Goal: Information Seeking & Learning: Find specific fact

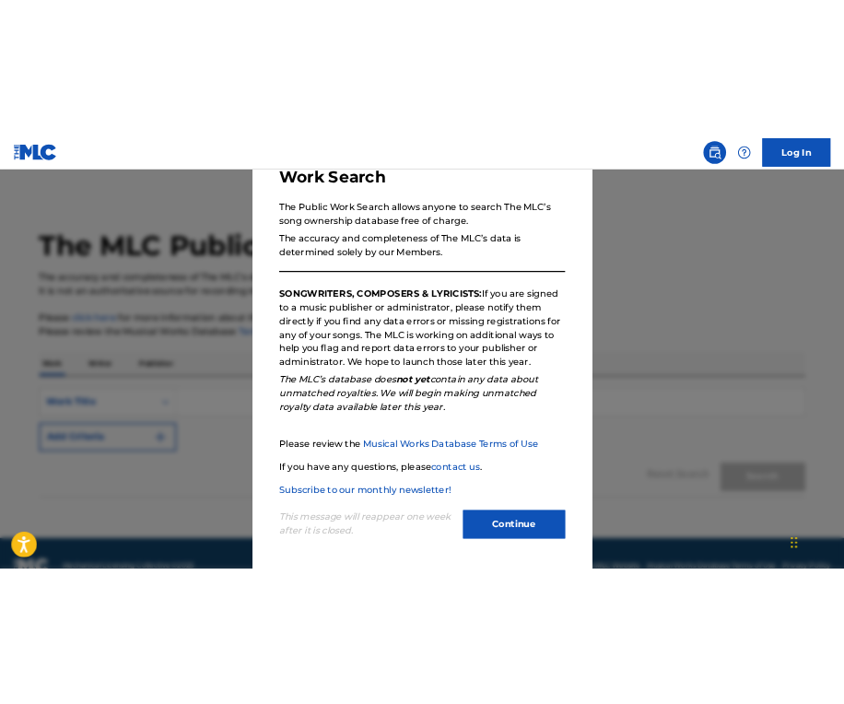
scroll to position [139, 0]
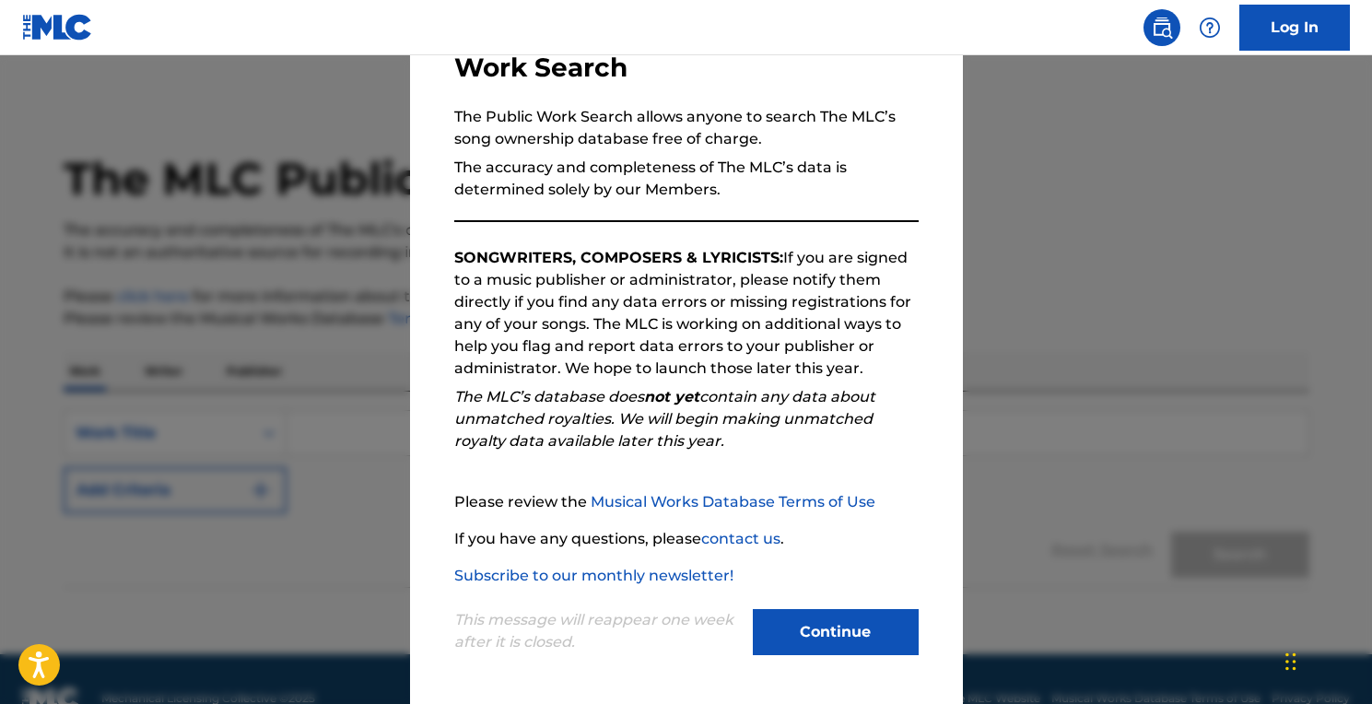
click at [808, 646] on button "Continue" at bounding box center [836, 632] width 166 height 46
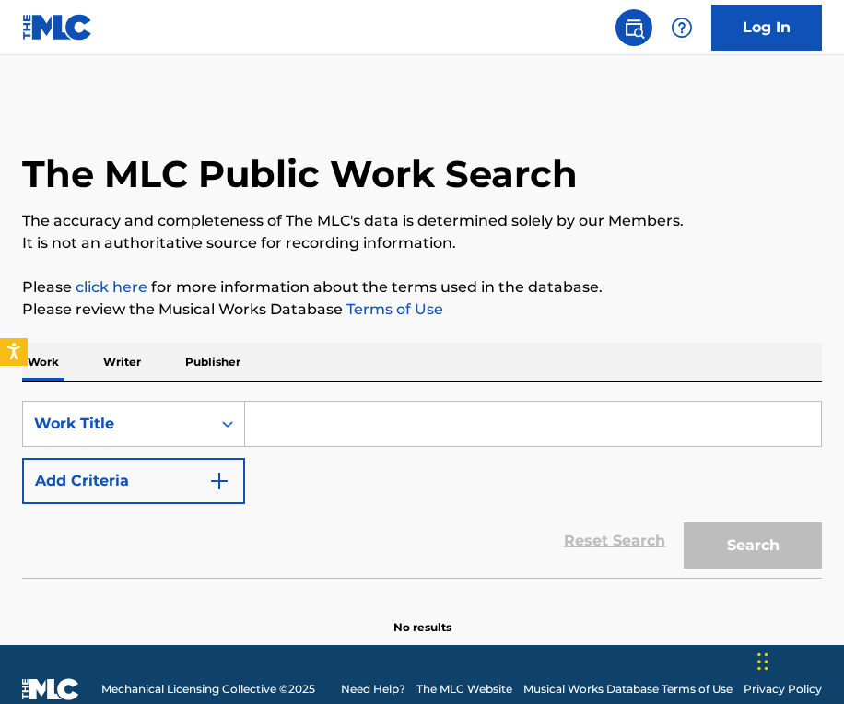
click at [328, 425] on input "Search Form" at bounding box center [533, 424] width 576 height 44
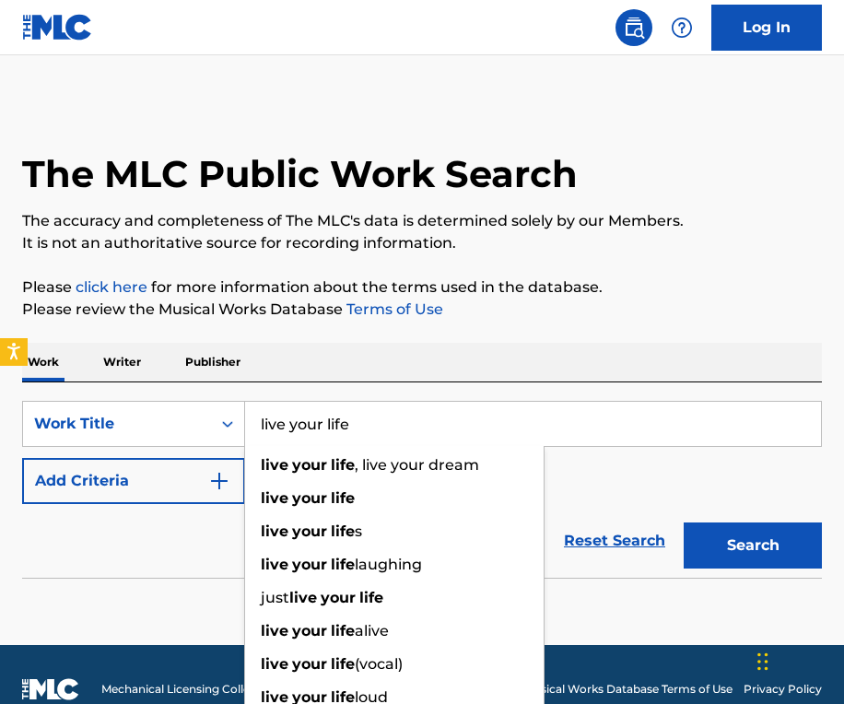
type input "live your life"
click at [238, 493] on button "Add Criteria" at bounding box center [133, 481] width 223 height 46
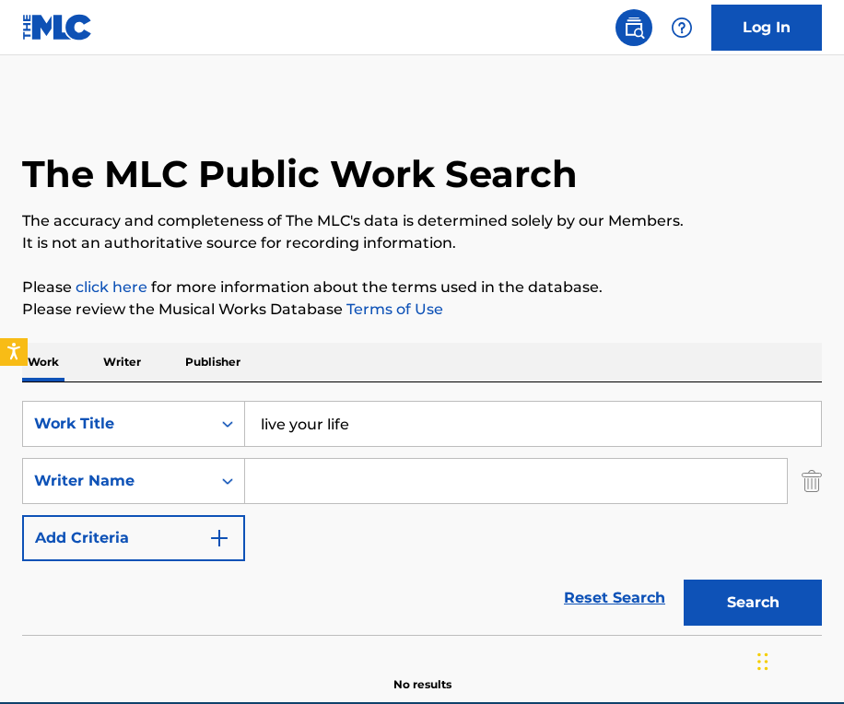
click at [293, 488] on input "Search Form" at bounding box center [516, 481] width 542 height 44
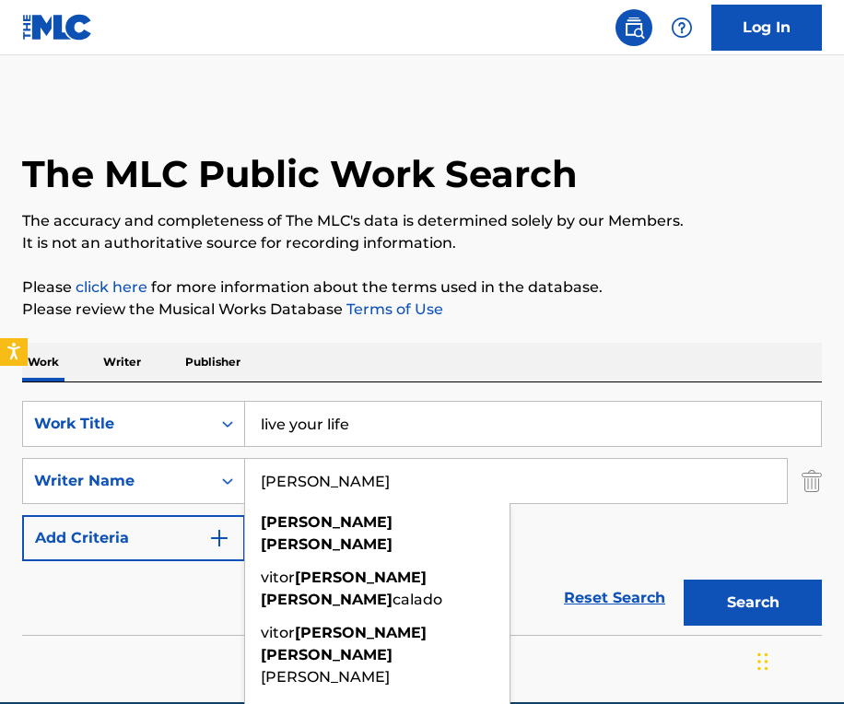
type input "[PERSON_NAME]"
click at [143, 622] on div "Reset Search Search" at bounding box center [422, 598] width 800 height 74
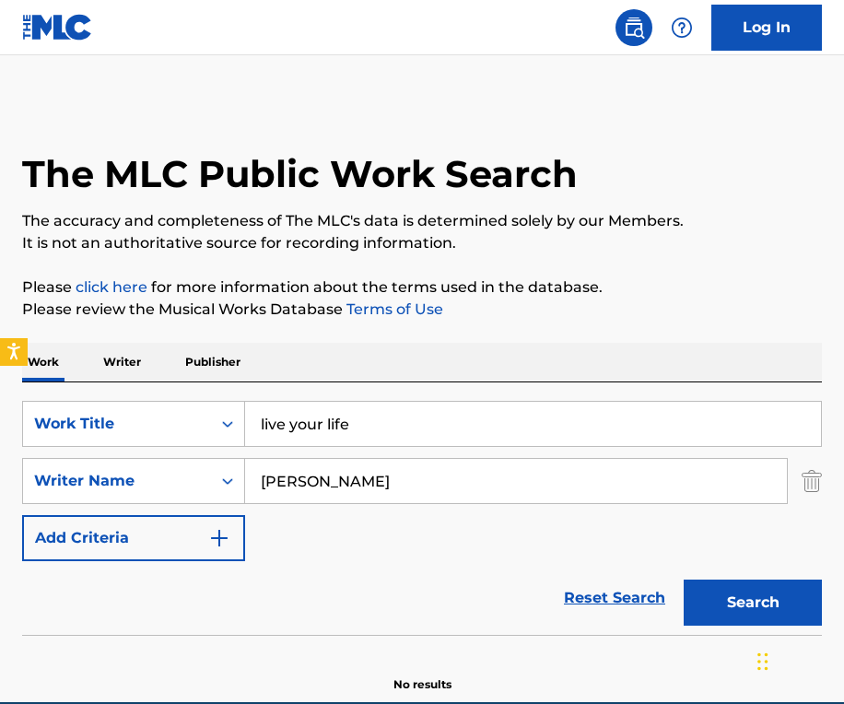
click at [738, 607] on button "Search" at bounding box center [752, 602] width 138 height 46
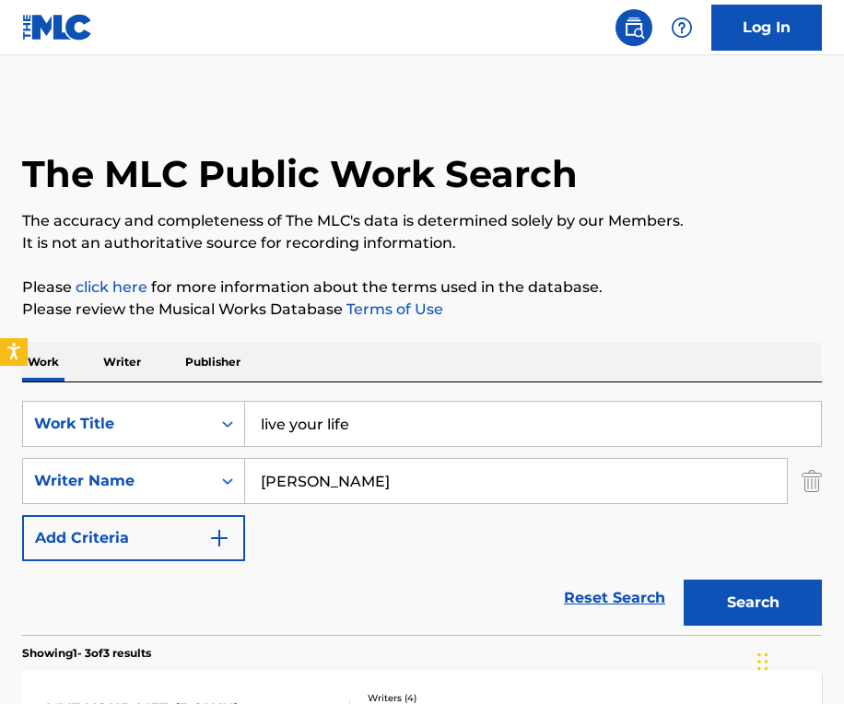
click at [380, 428] on input "live your life" at bounding box center [533, 424] width 576 height 44
type input "l"
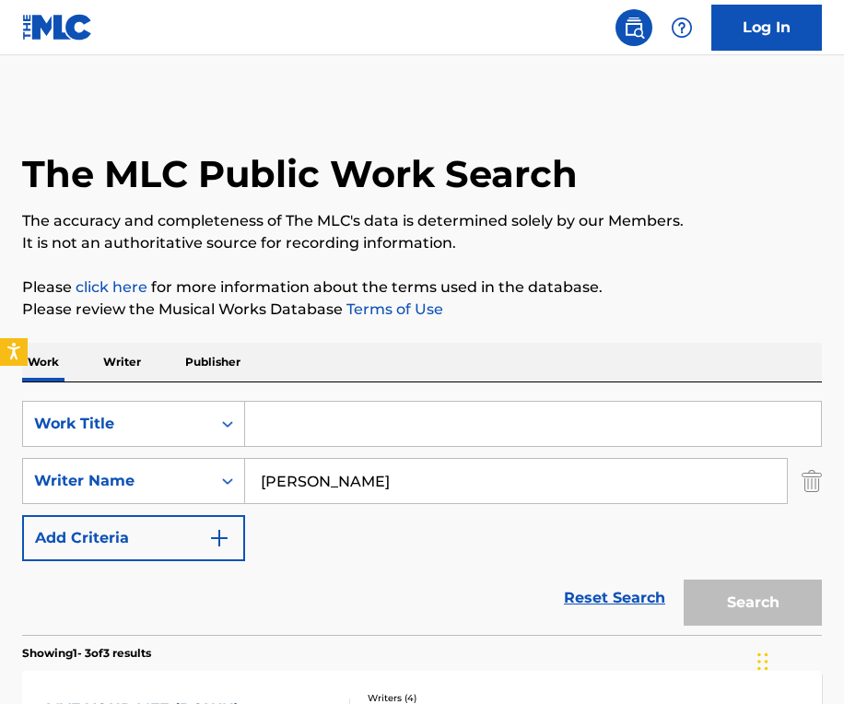
click at [425, 574] on div "Reset Search Search" at bounding box center [422, 598] width 800 height 74
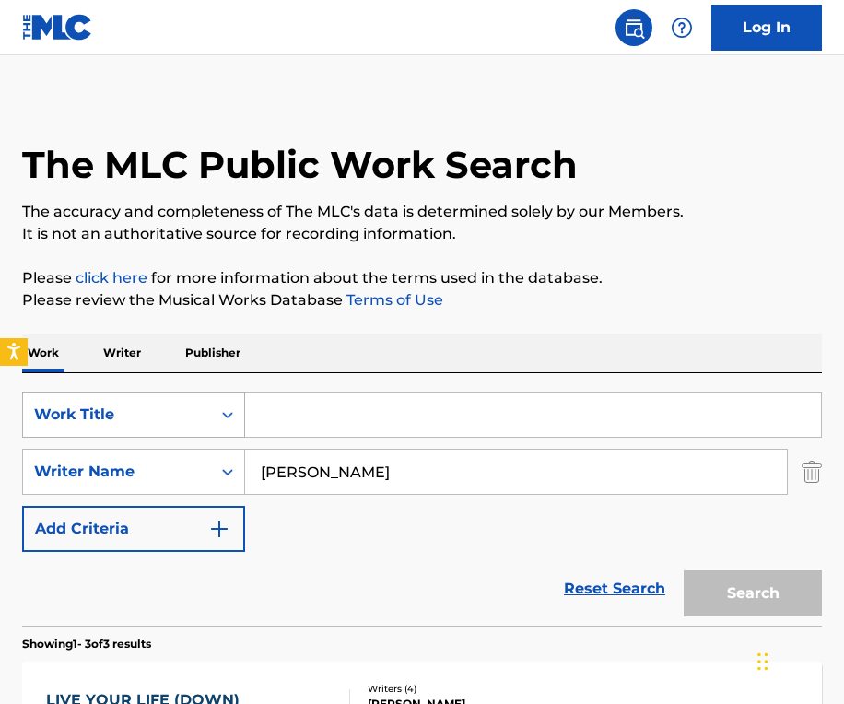
click at [222, 420] on icon "Search Form" at bounding box center [227, 414] width 18 height 18
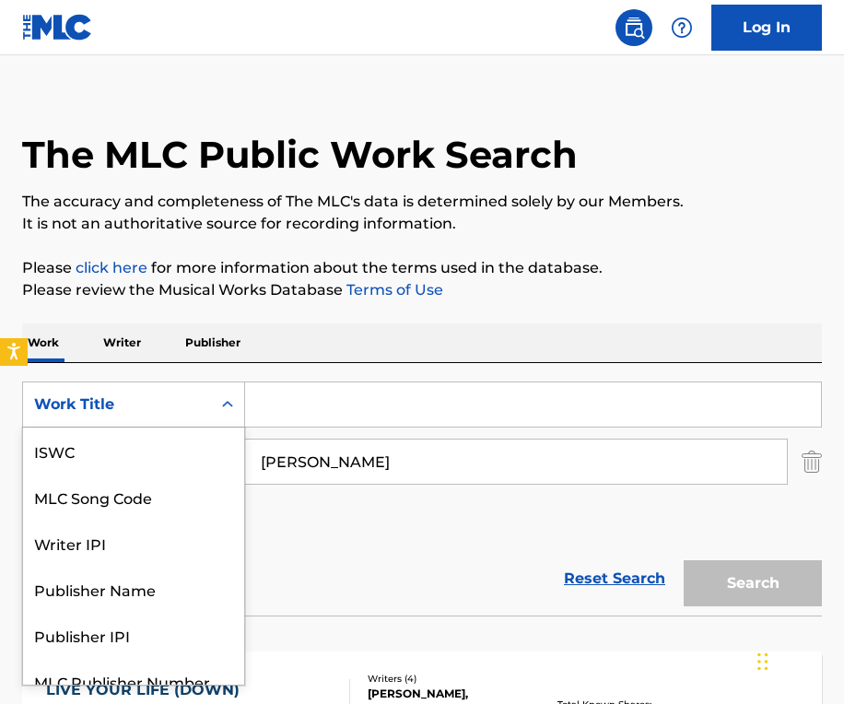
scroll to position [20, 0]
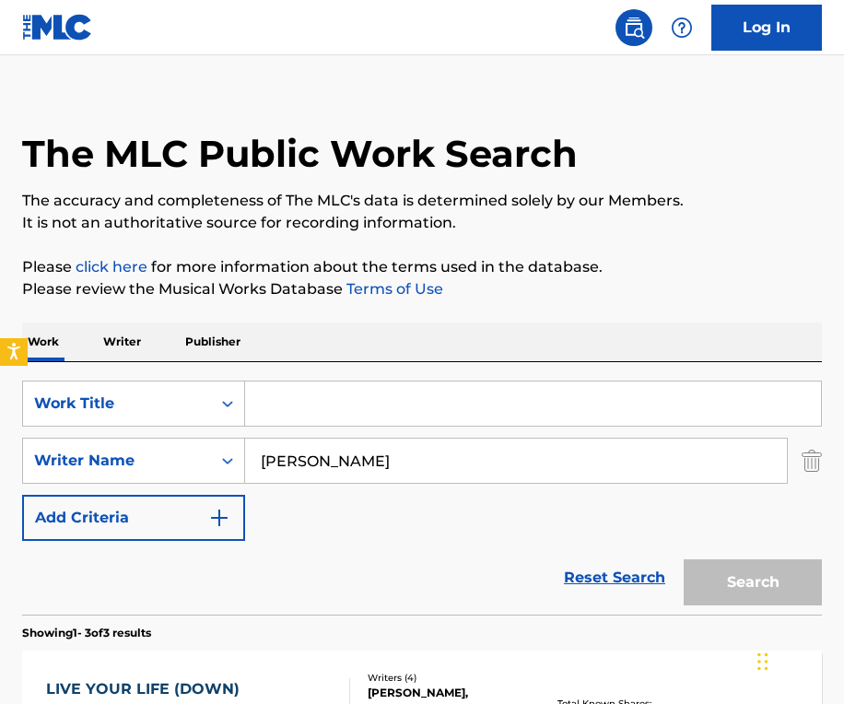
click at [292, 548] on div "Reset Search Search" at bounding box center [422, 578] width 800 height 74
click at [218, 397] on div "Search Form" at bounding box center [227, 403] width 33 height 33
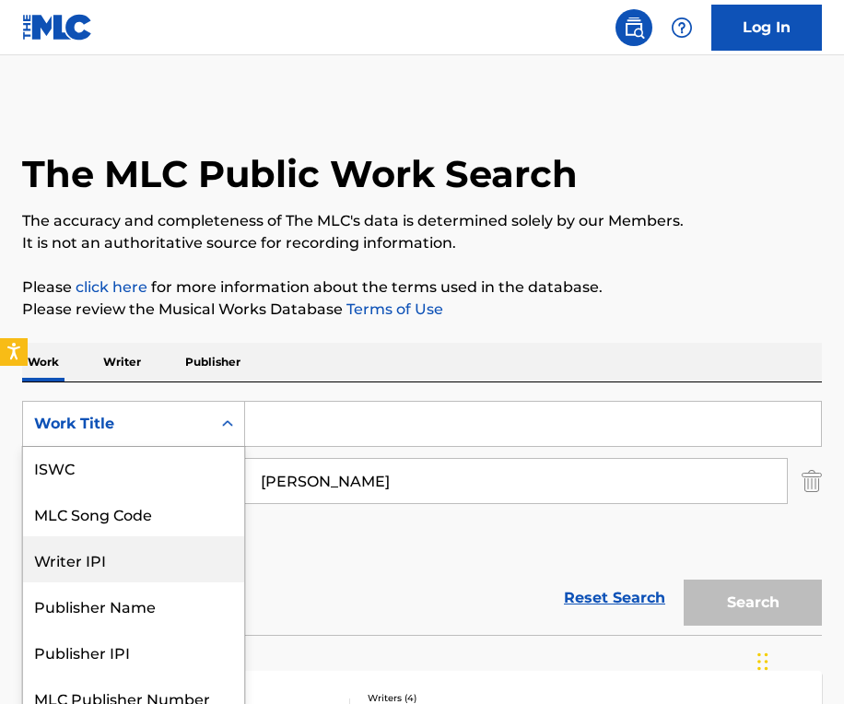
scroll to position [0, 0]
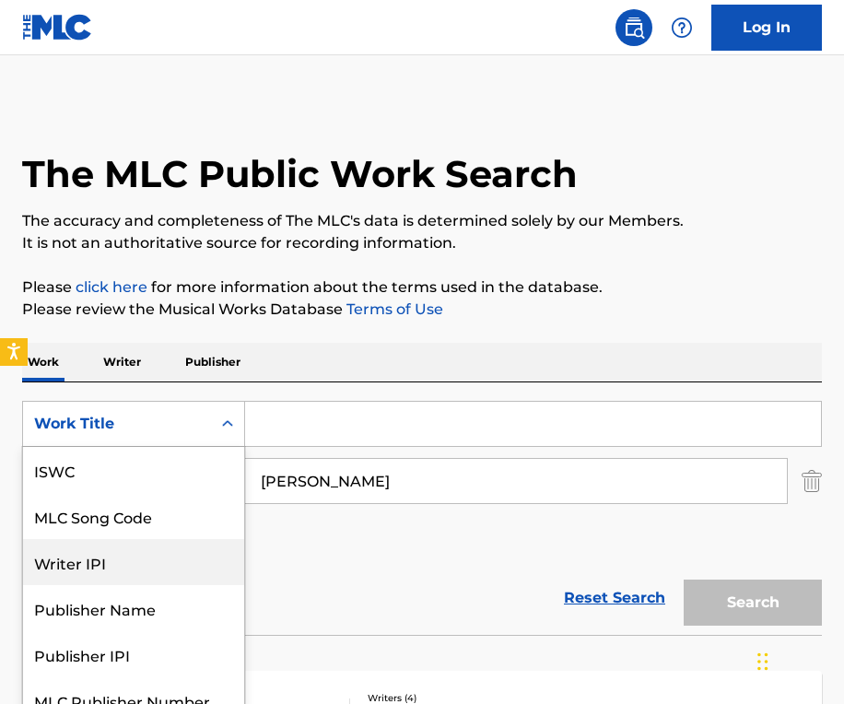
click at [285, 564] on div "Reset Search Search" at bounding box center [422, 598] width 800 height 74
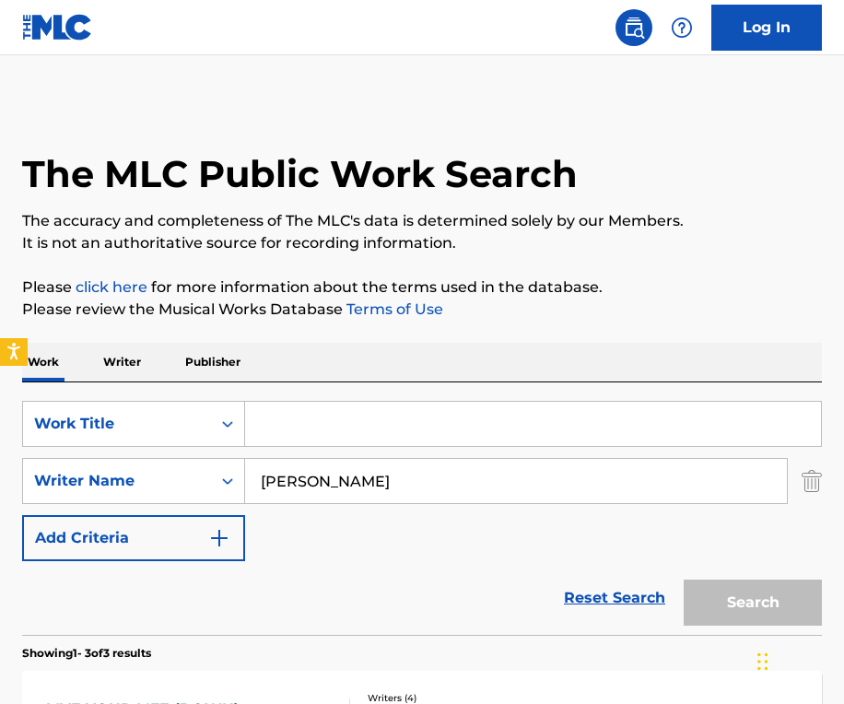
click at [134, 369] on p "Writer" at bounding box center [122, 362] width 49 height 39
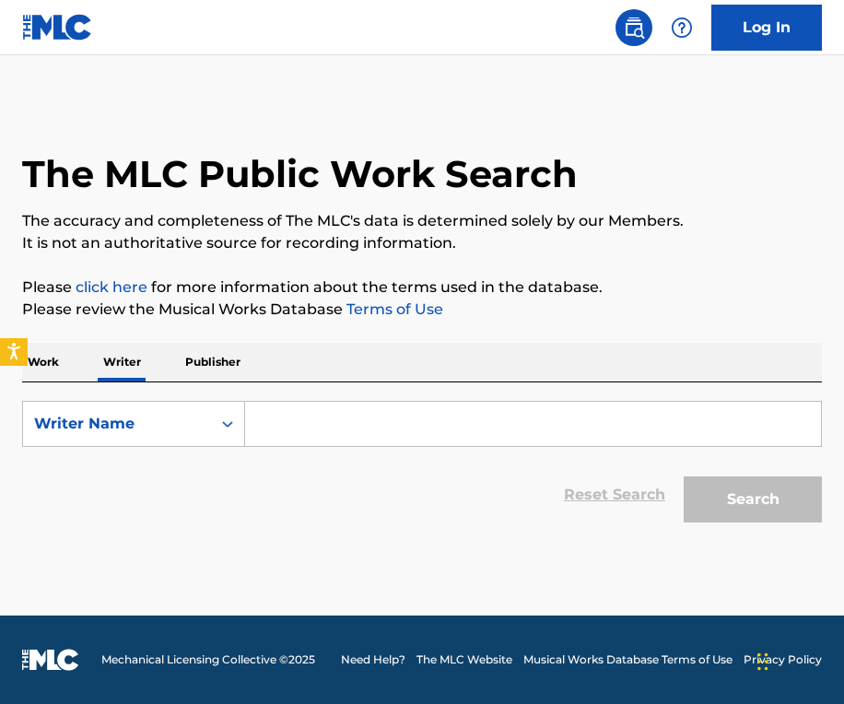
click at [321, 420] on input "Search Form" at bounding box center [533, 424] width 576 height 44
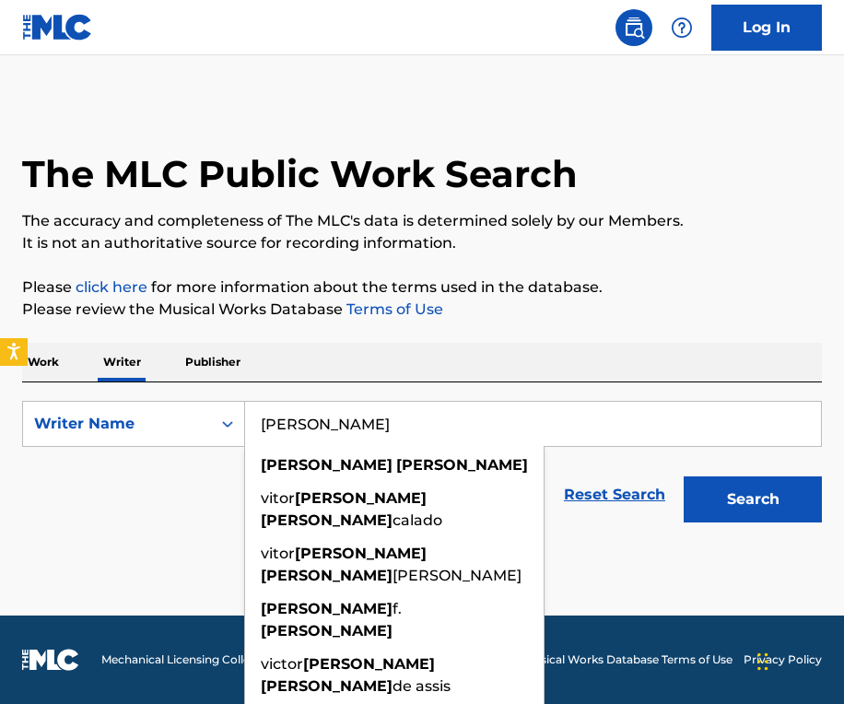
type input "[PERSON_NAME]"
click at [743, 509] on button "Search" at bounding box center [752, 499] width 138 height 46
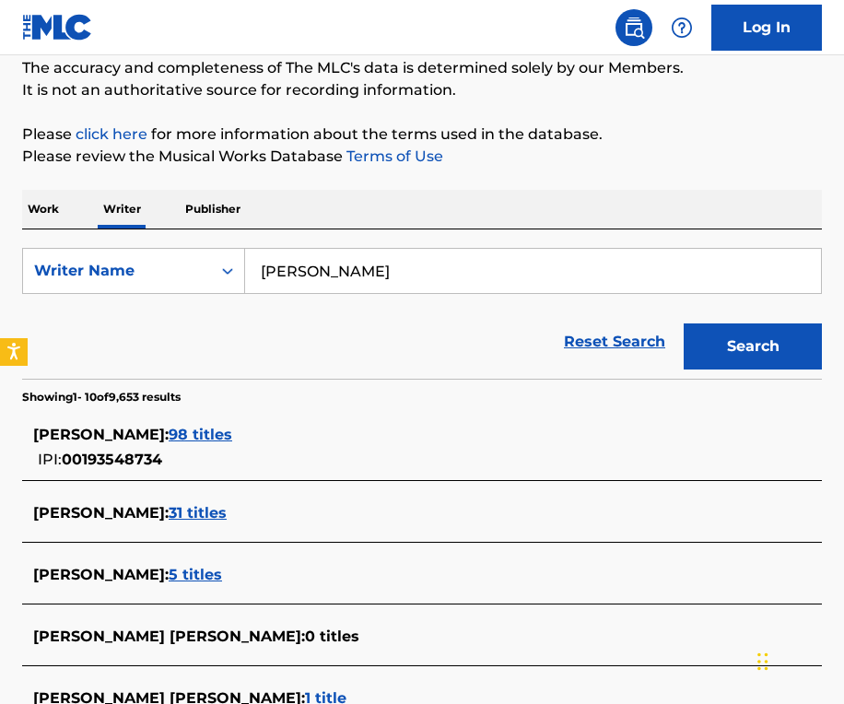
scroll to position [179, 0]
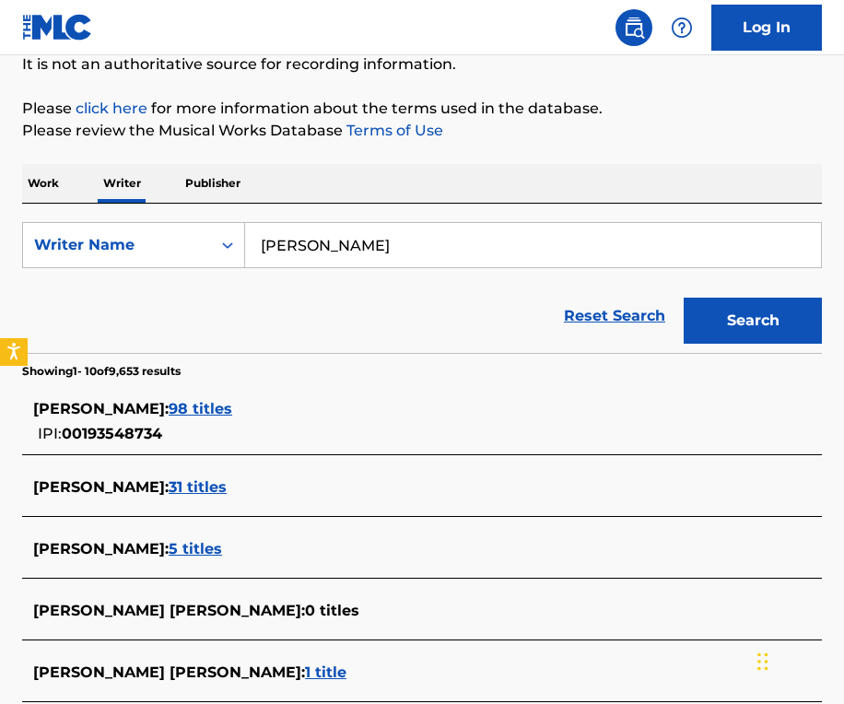
click at [218, 408] on span "98 titles" at bounding box center [201, 409] width 64 height 18
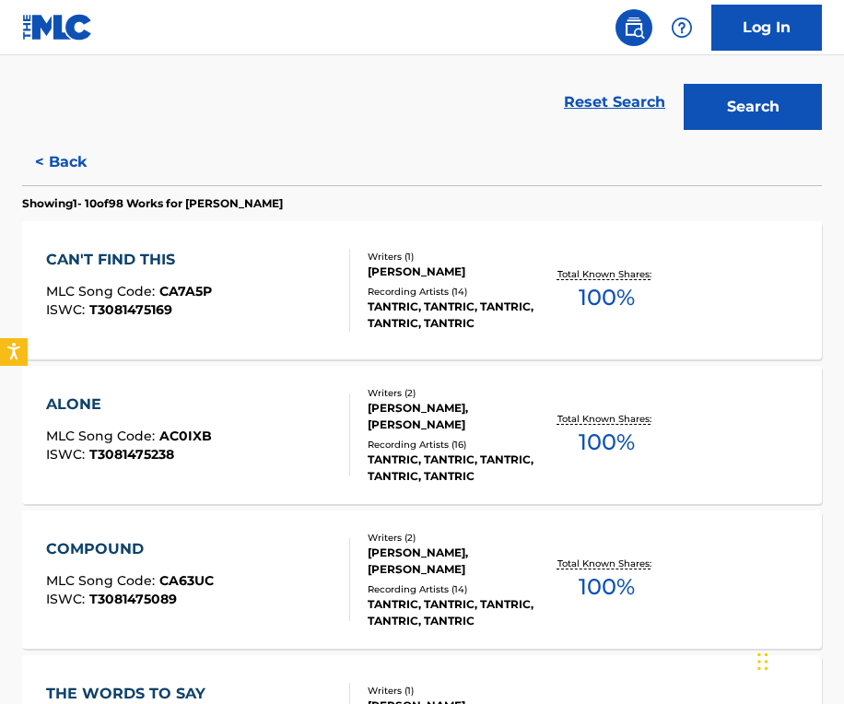
scroll to position [397, 0]
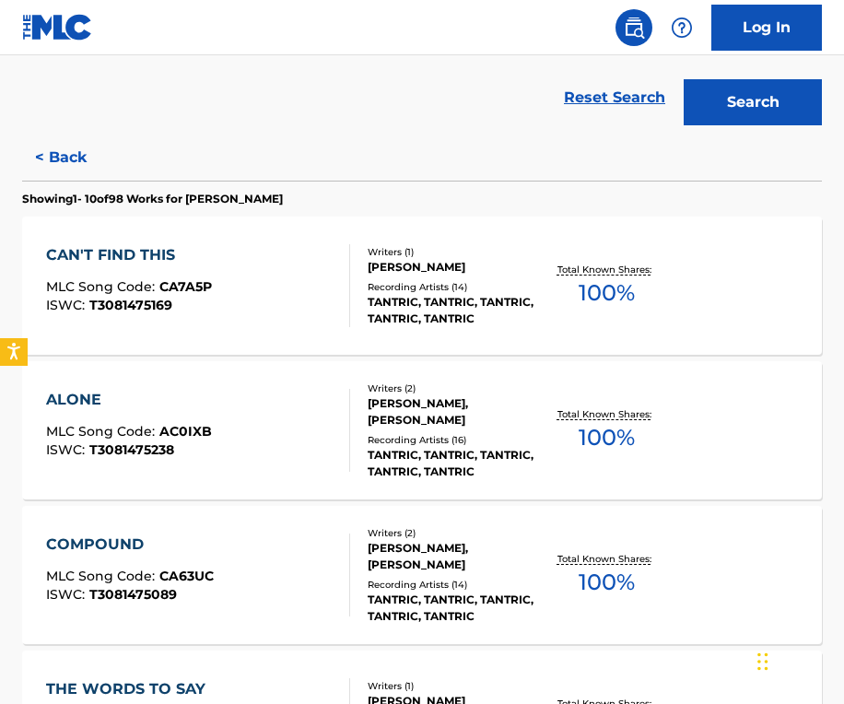
click at [604, 578] on span "100 %" at bounding box center [606, 582] width 56 height 33
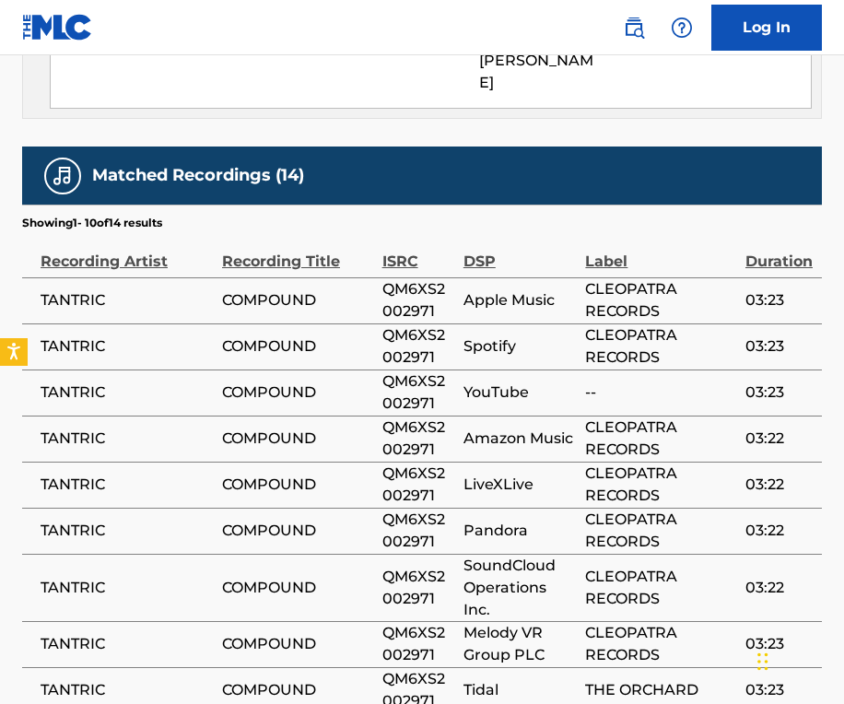
scroll to position [1382, 0]
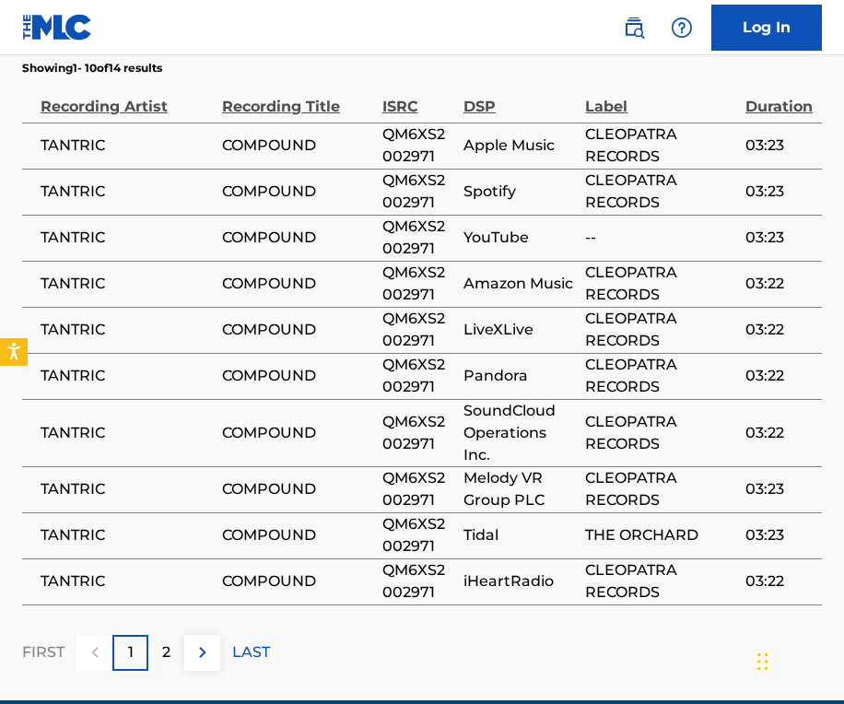
click at [167, 641] on p "2" at bounding box center [166, 652] width 8 height 22
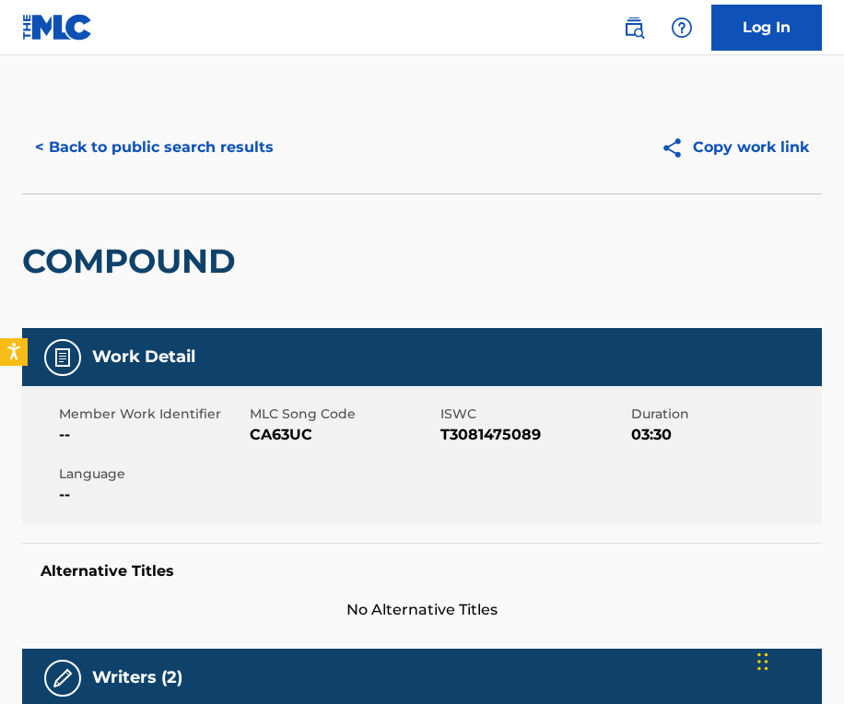
scroll to position [0, 0]
click at [234, 146] on button "< Back to public search results" at bounding box center [154, 147] width 264 height 46
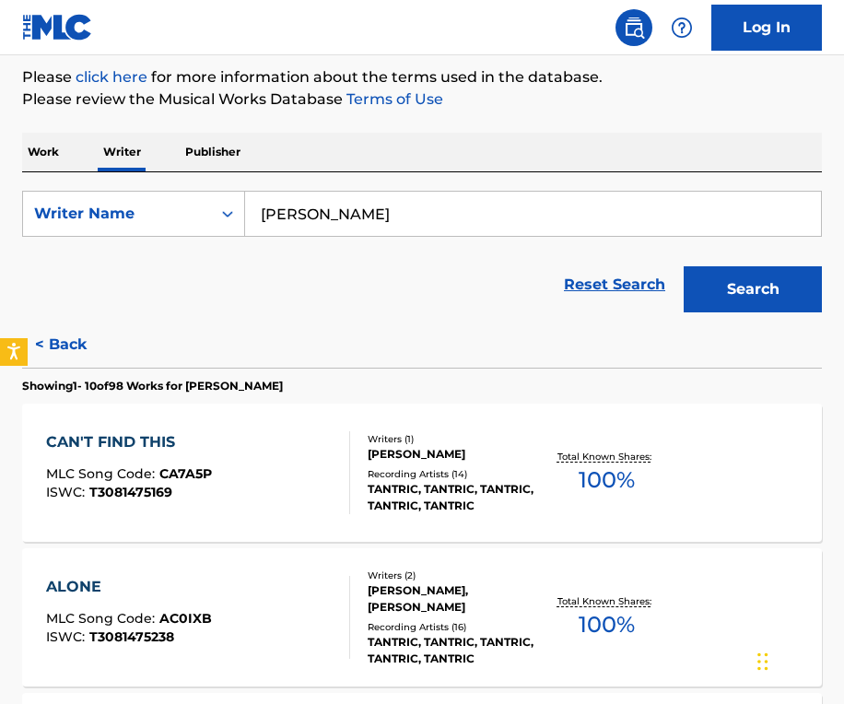
scroll to position [228, 0]
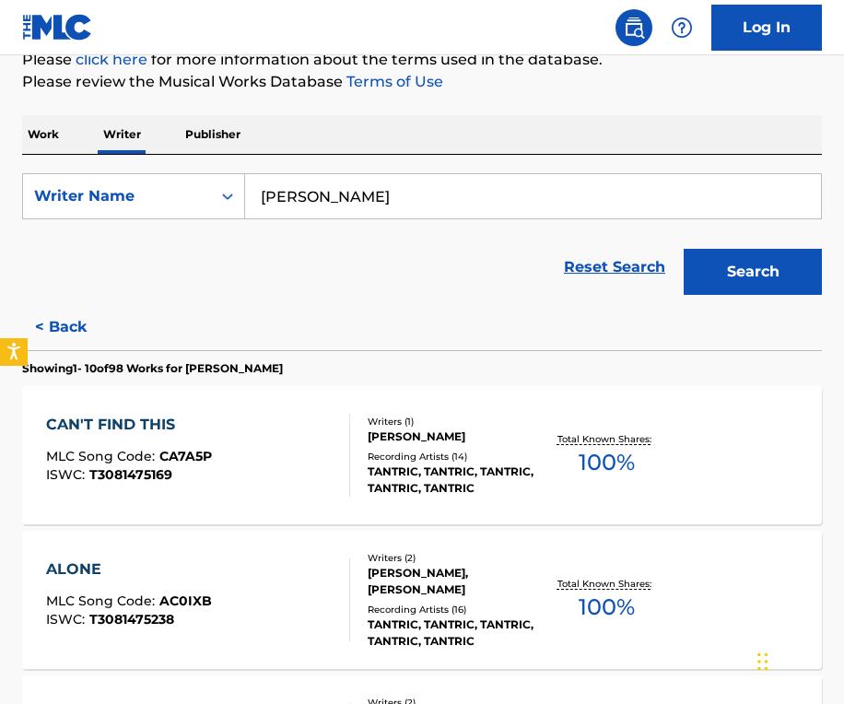
click at [48, 134] on p "Work" at bounding box center [43, 134] width 42 height 39
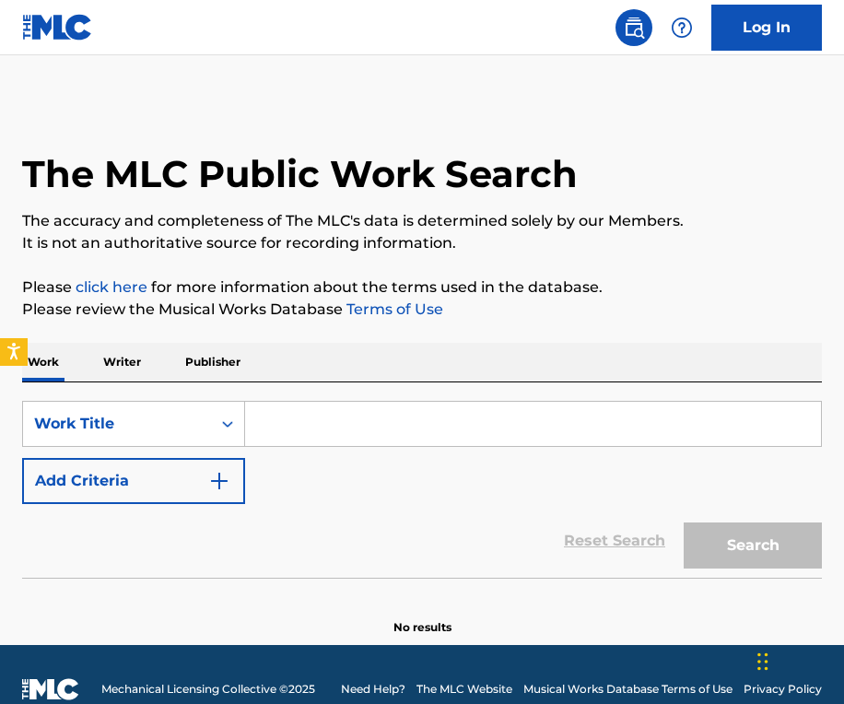
click at [316, 432] on input "Search Form" at bounding box center [533, 424] width 576 height 44
click at [149, 484] on button "Add Criteria" at bounding box center [133, 481] width 223 height 46
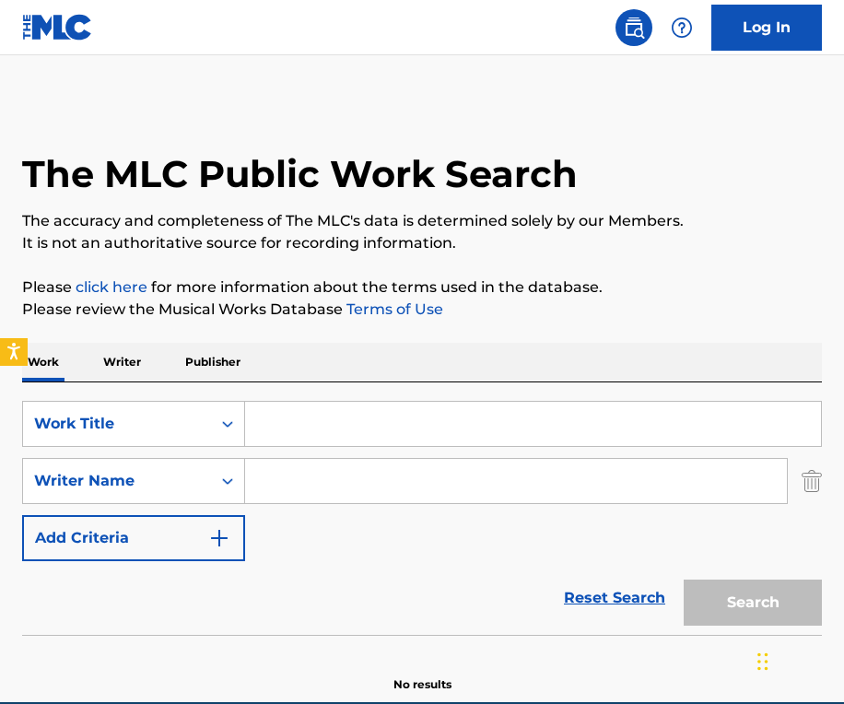
click at [309, 473] on input "Search Form" at bounding box center [516, 481] width 542 height 44
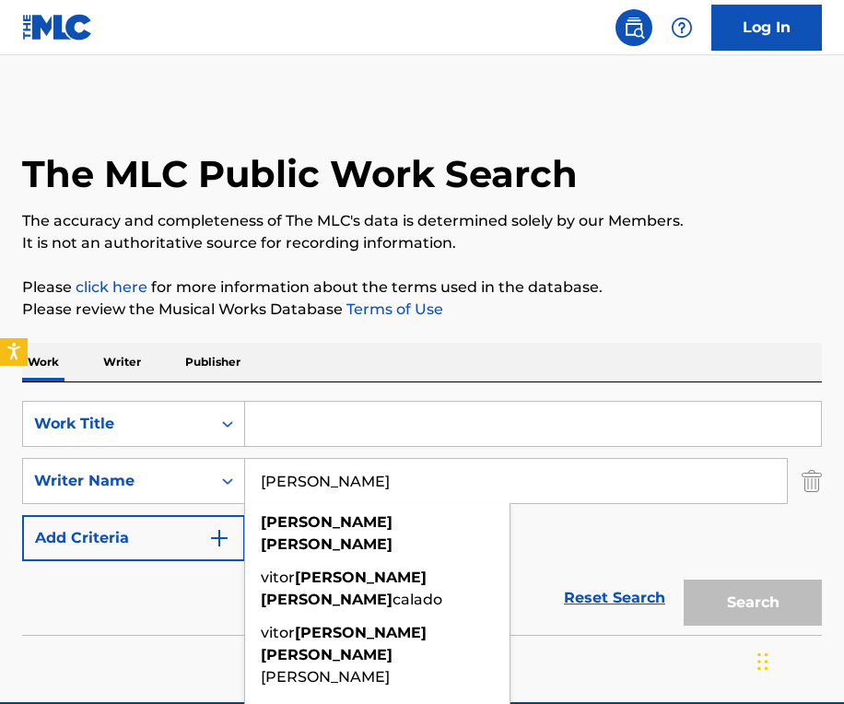
type input "[PERSON_NAME]"
click at [368, 427] on input "Search Form" at bounding box center [533, 424] width 576 height 44
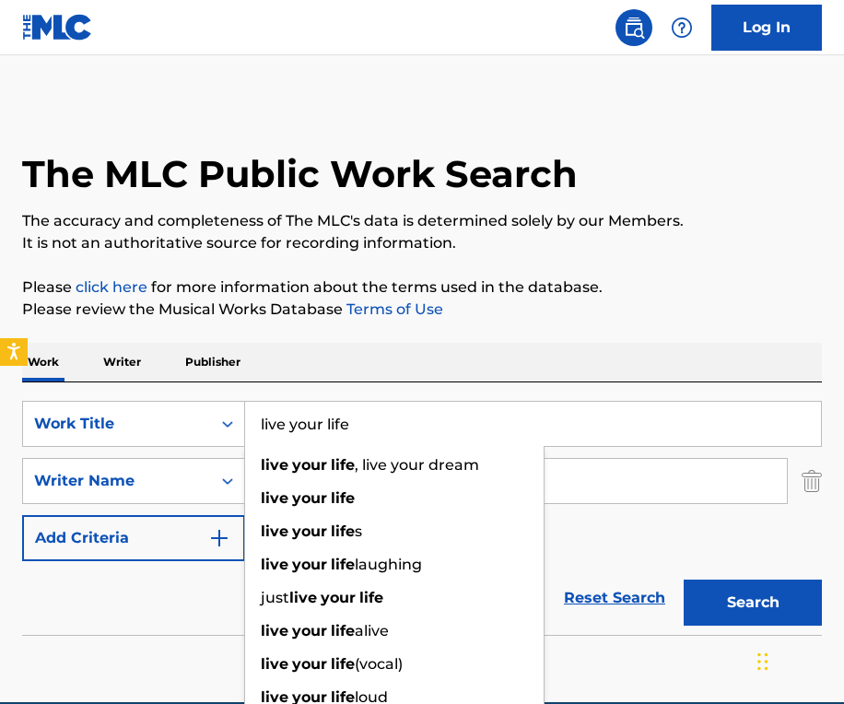
type input "live your life"
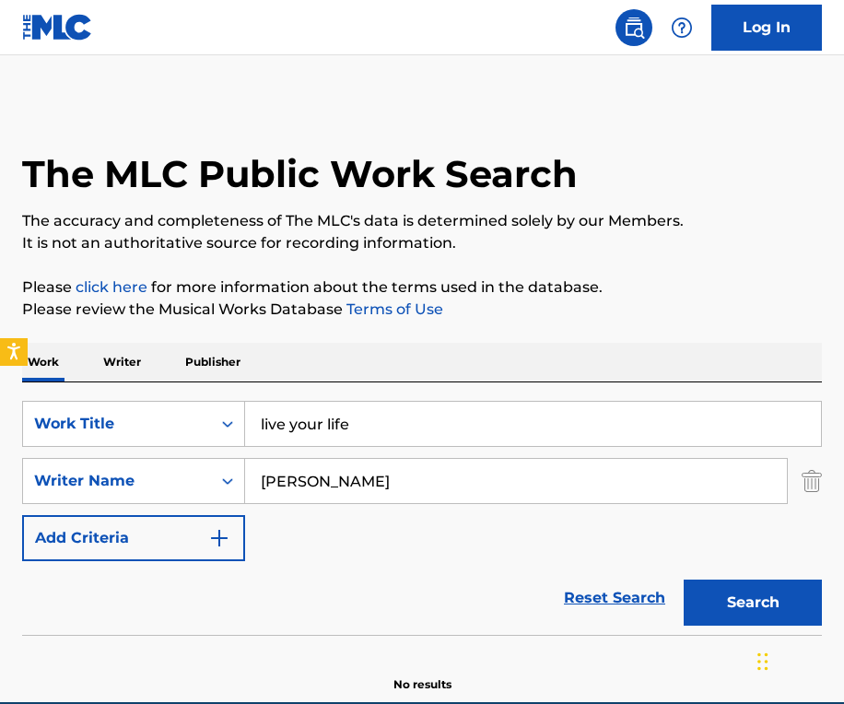
click at [756, 605] on button "Search" at bounding box center [752, 602] width 138 height 46
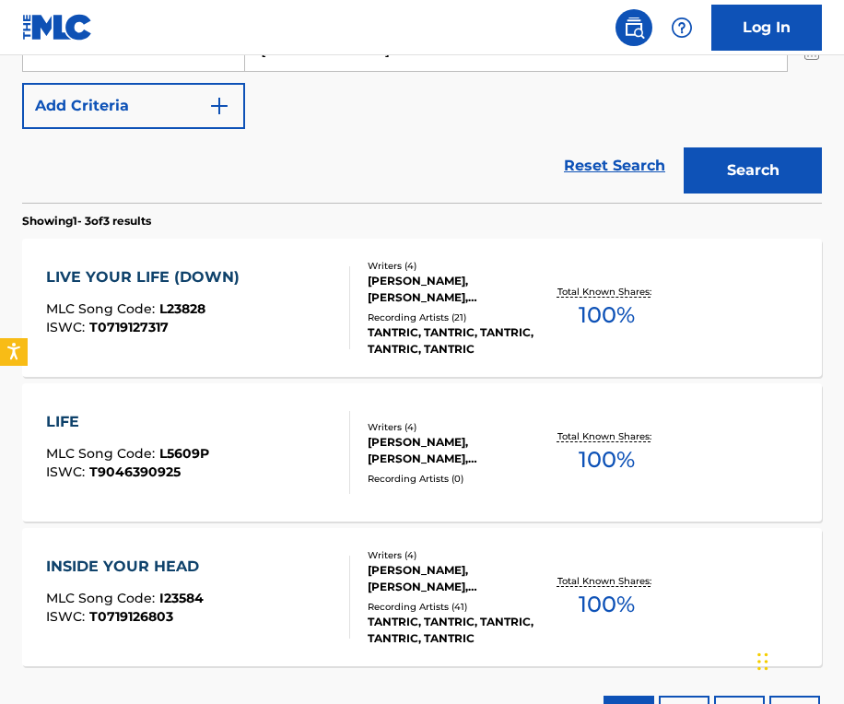
scroll to position [409, 0]
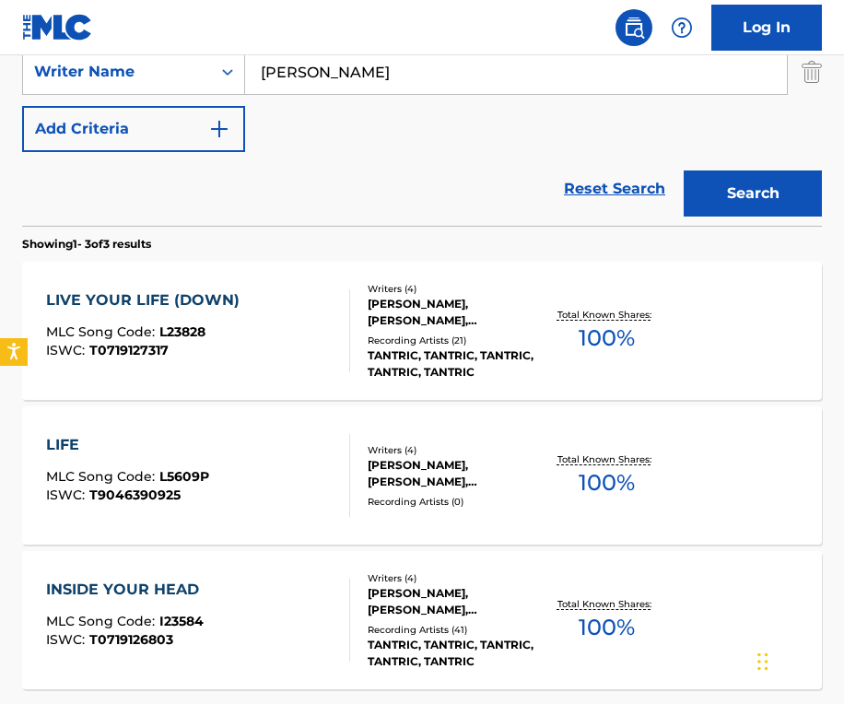
click at [176, 297] on div "LIVE YOUR LIFE (DOWN)" at bounding box center [147, 300] width 203 height 22
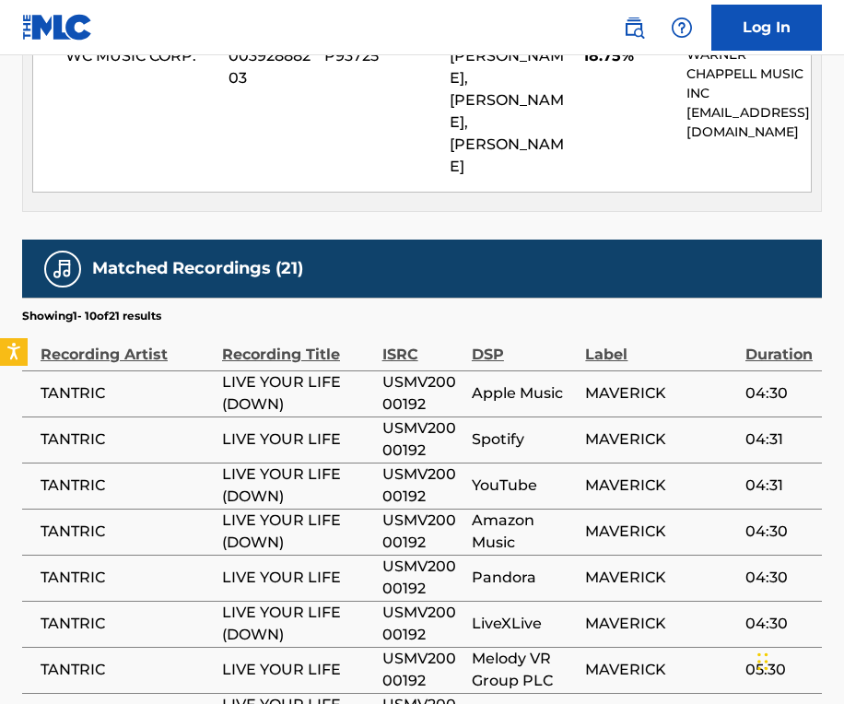
scroll to position [3455, 0]
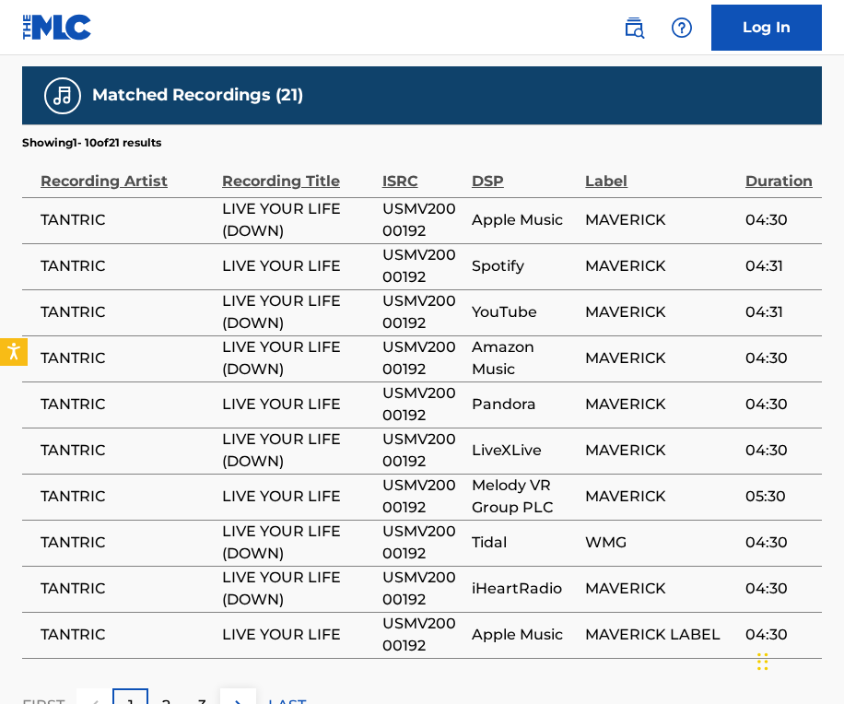
click at [203, 695] on p "3" at bounding box center [202, 706] width 8 height 22
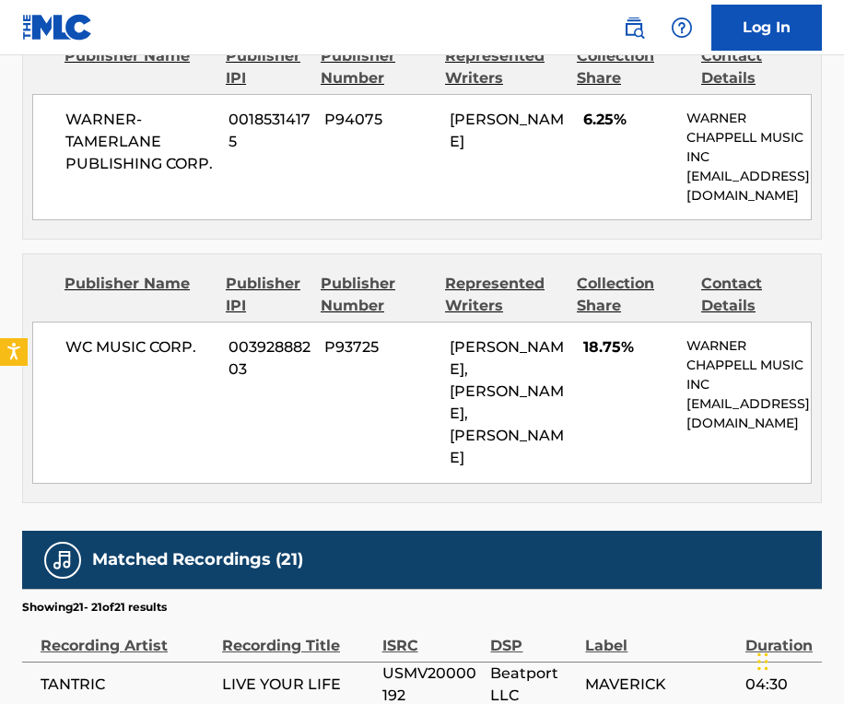
scroll to position [3166, 0]
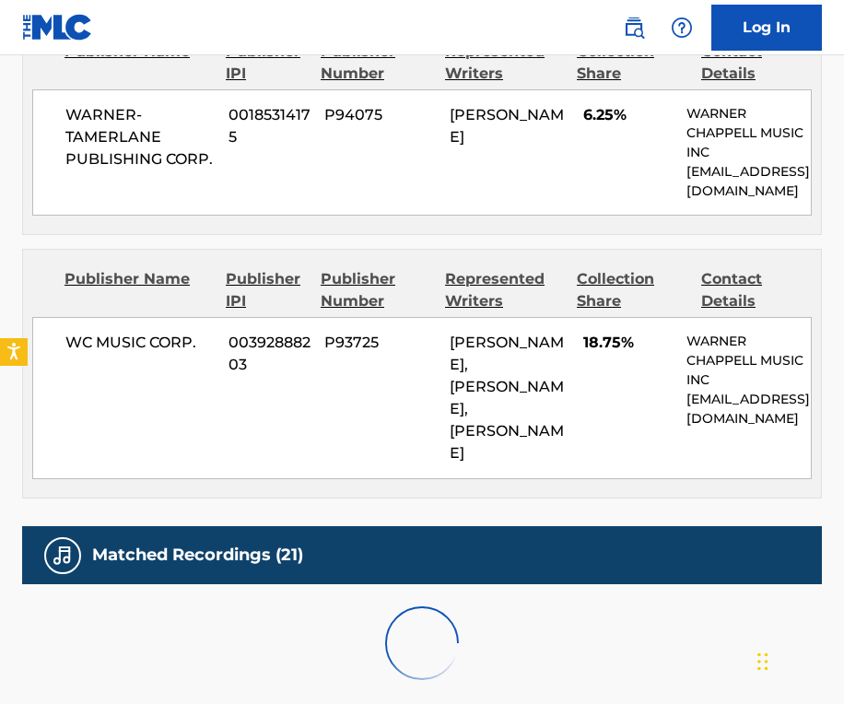
scroll to position [3142, 0]
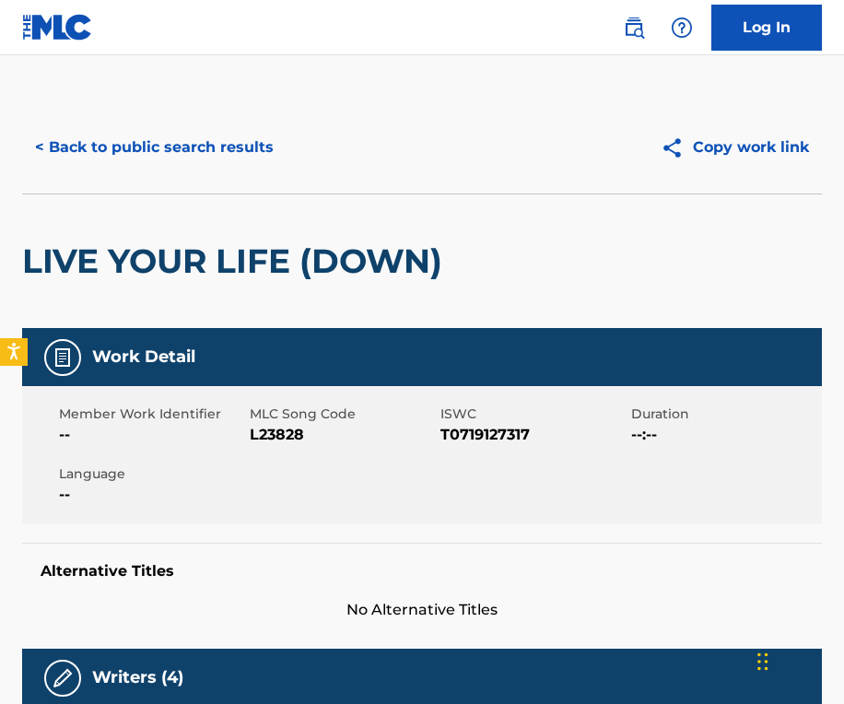
scroll to position [0, 0]
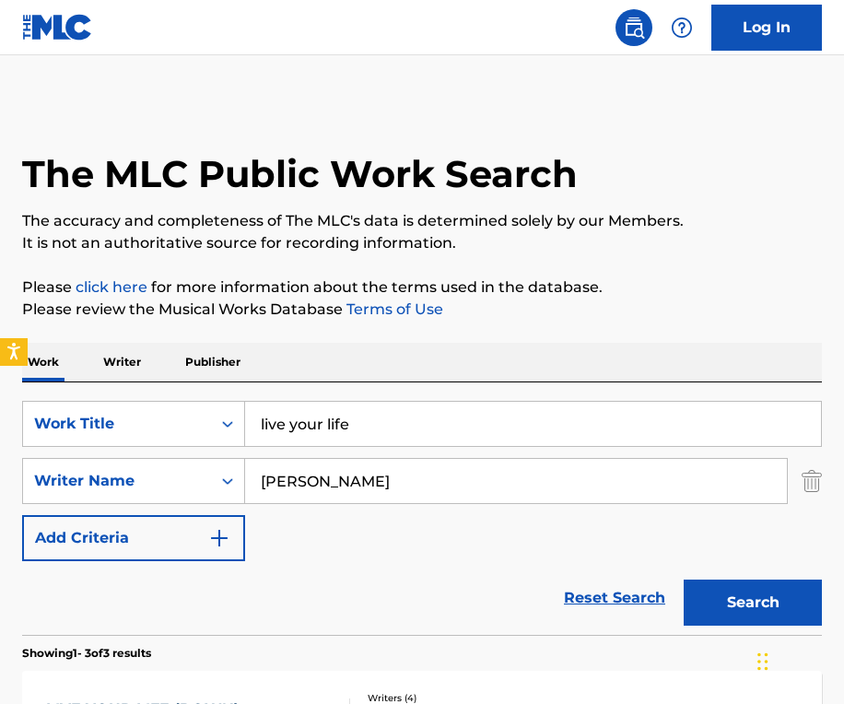
scroll to position [409, 0]
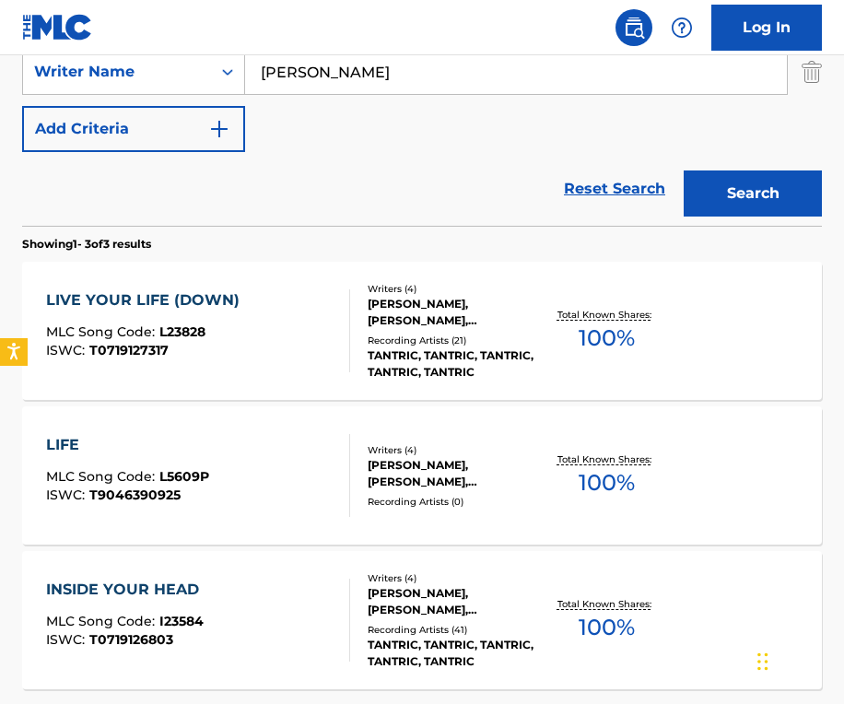
click at [204, 298] on div "LIVE YOUR LIFE (DOWN)" at bounding box center [147, 300] width 203 height 22
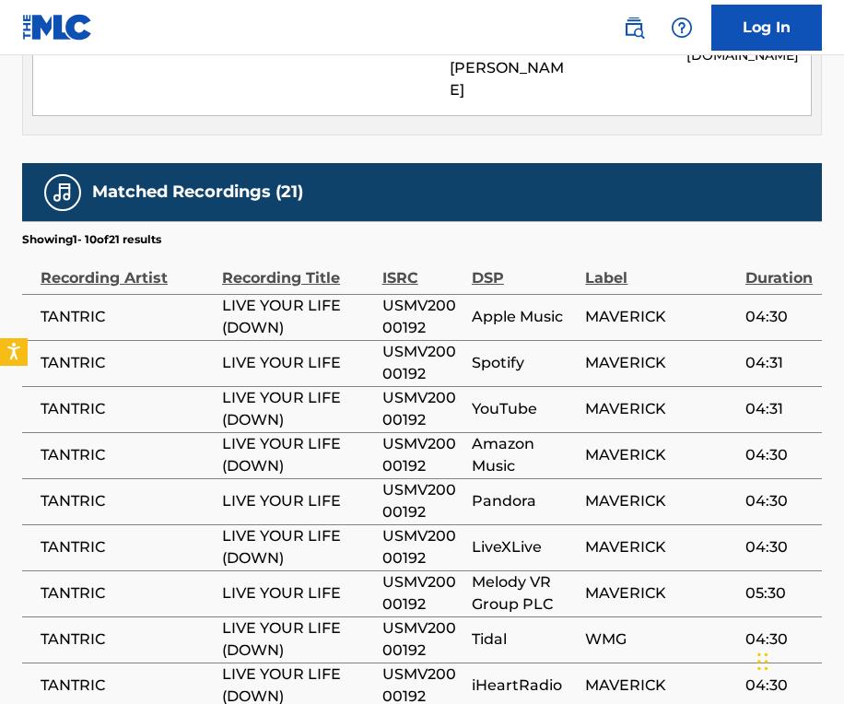
scroll to position [3564, 0]
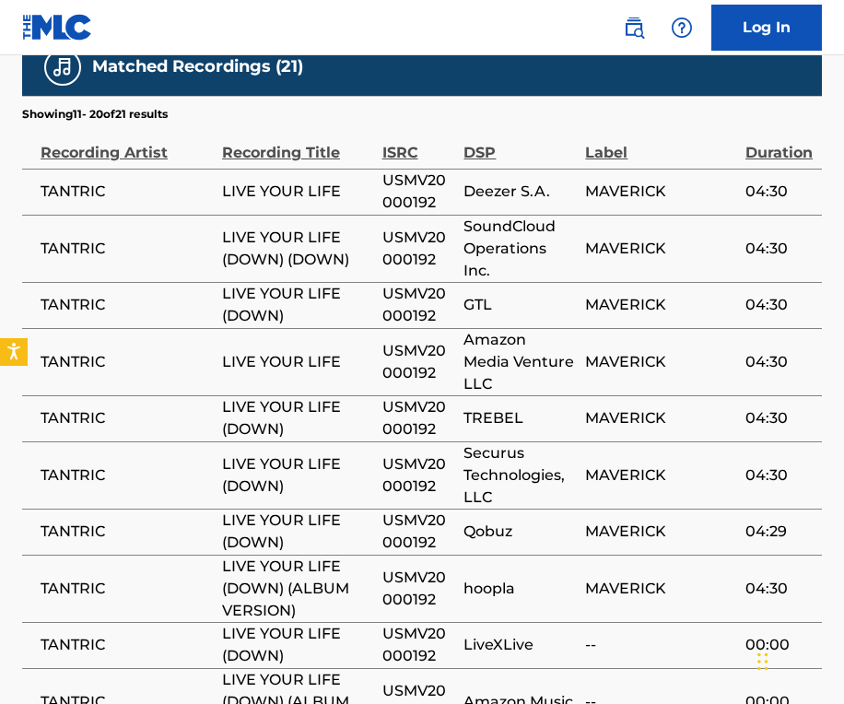
scroll to position [3658, 0]
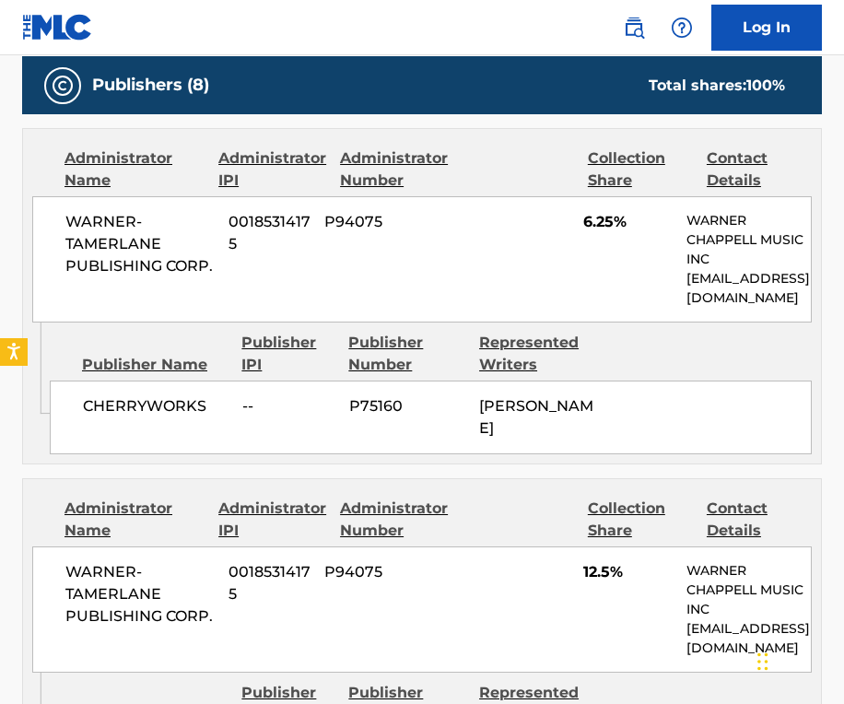
scroll to position [880, 0]
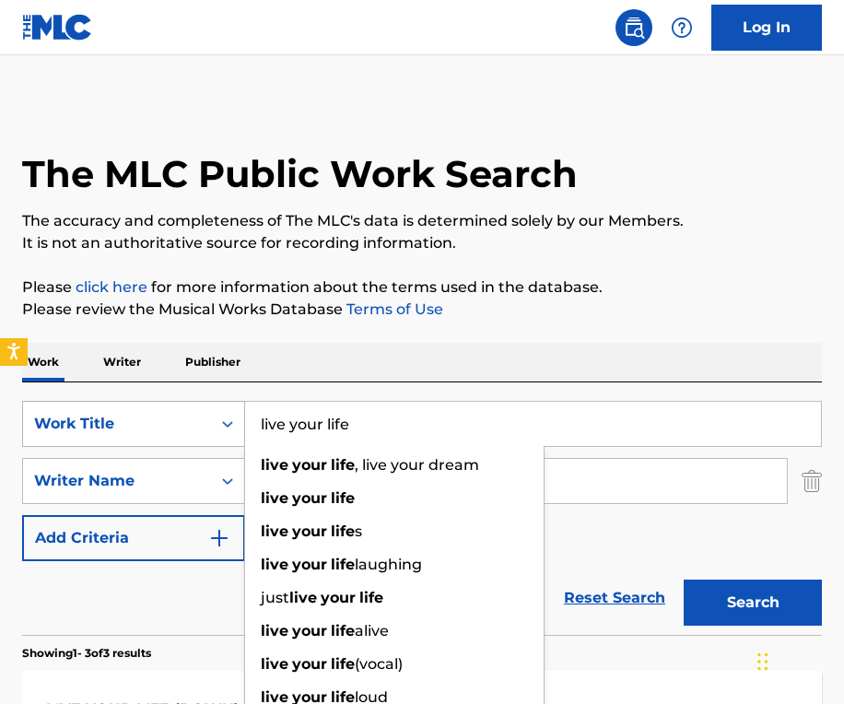
drag, startPoint x: 385, startPoint y: 421, endPoint x: 223, endPoint y: 422, distance: 162.1
click at [223, 422] on div "SearchWithCriteriab40b823b-cab5-42ce-8260-4bcccaddb996 Work Title live your lif…" at bounding box center [422, 424] width 800 height 46
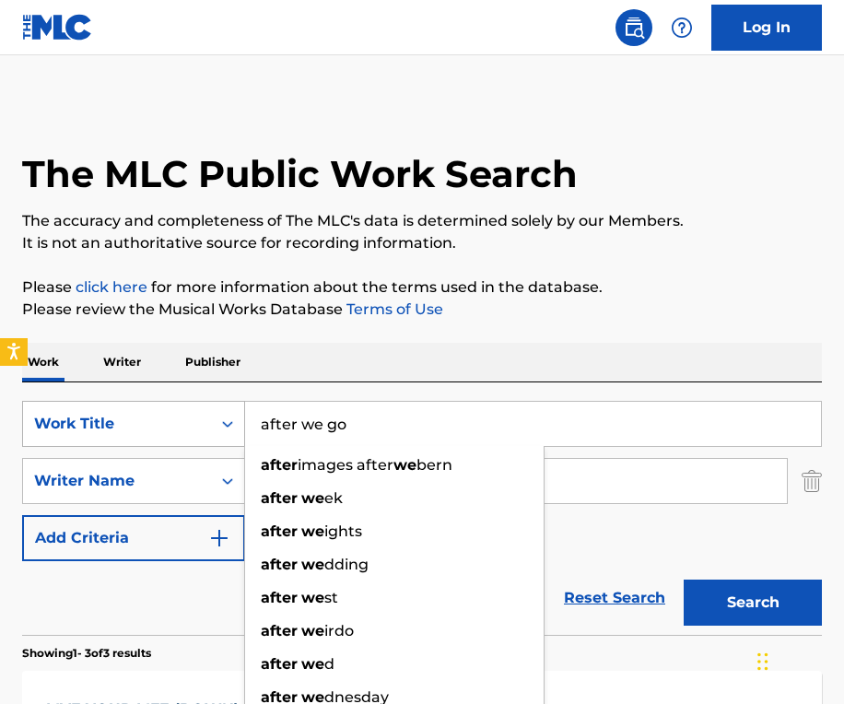
type input "after we go"
click at [753, 602] on button "Search" at bounding box center [752, 602] width 138 height 46
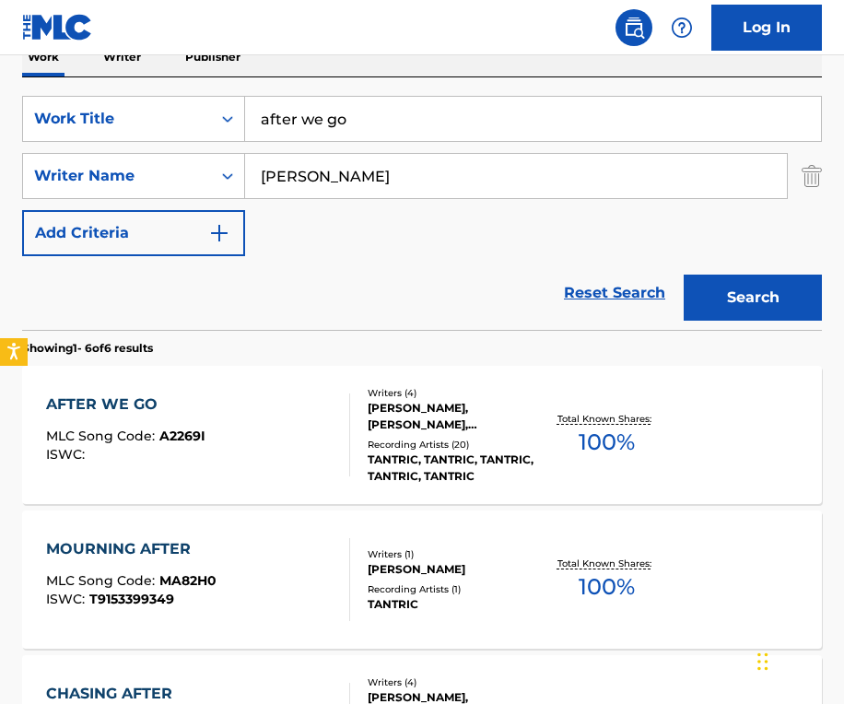
scroll to position [309, 0]
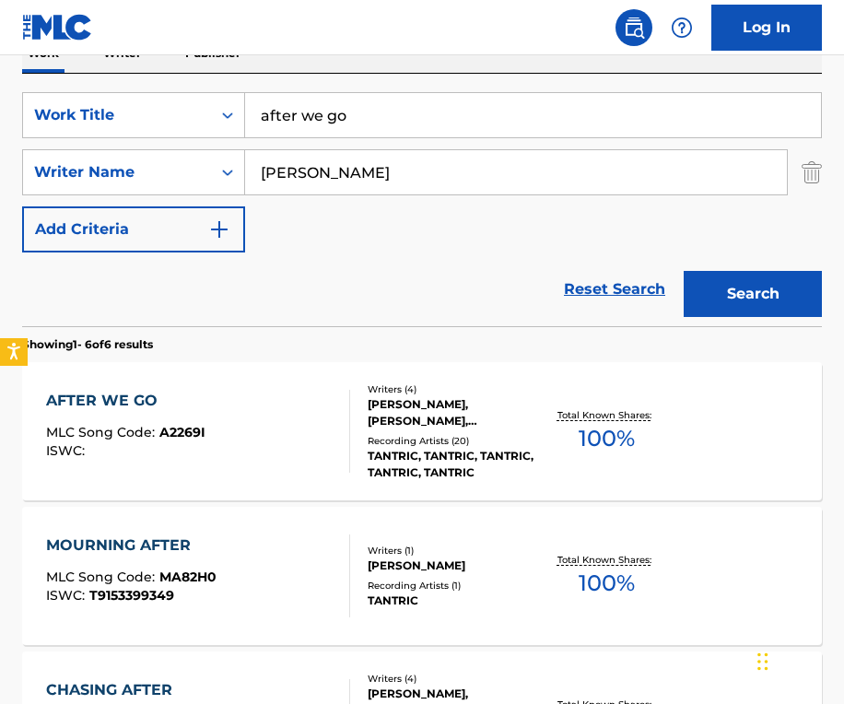
click at [113, 401] on div "AFTER WE GO" at bounding box center [125, 401] width 159 height 22
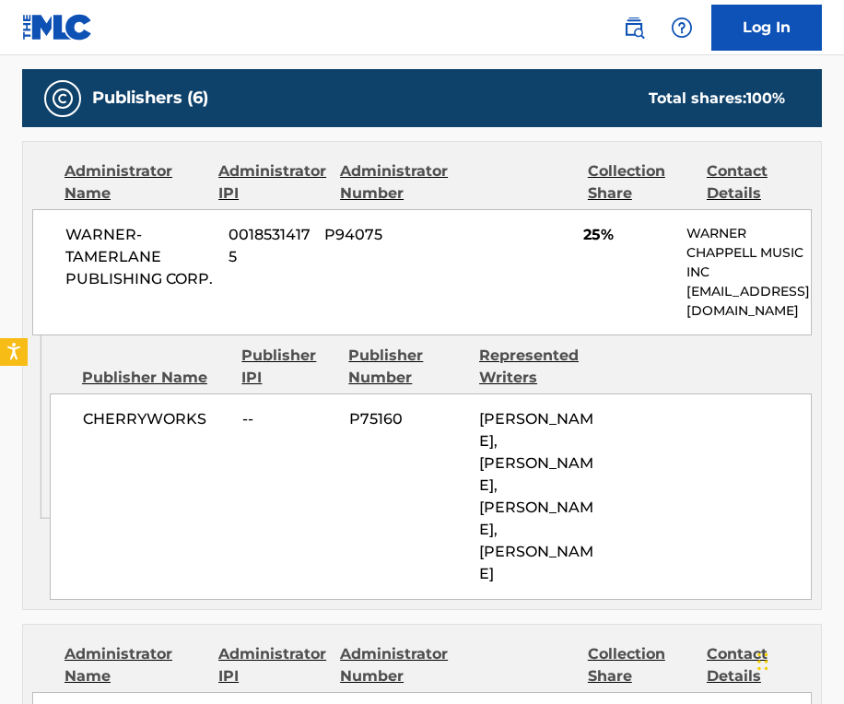
scroll to position [857, 0]
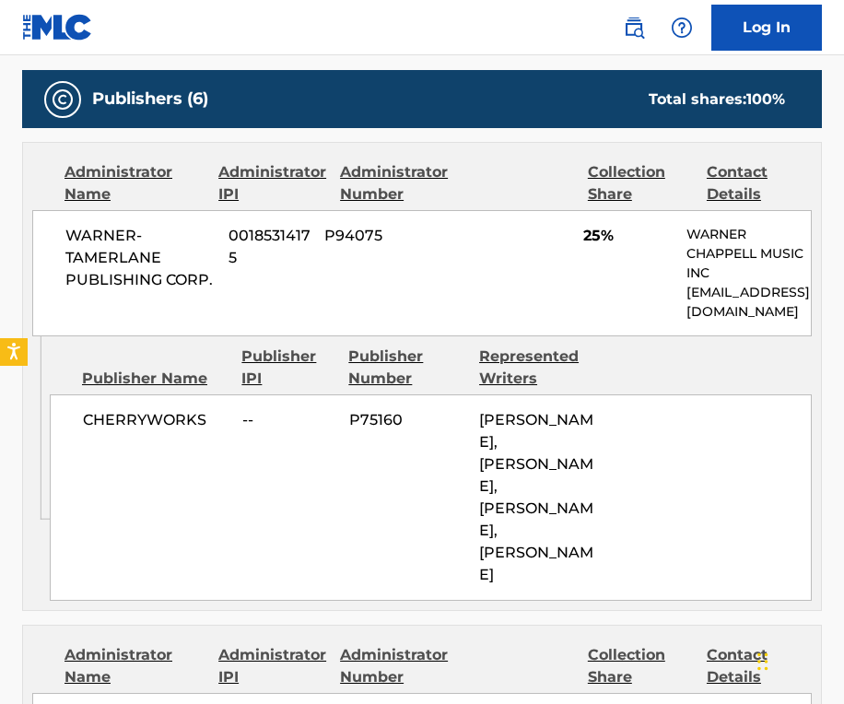
scroll to position [309, 0]
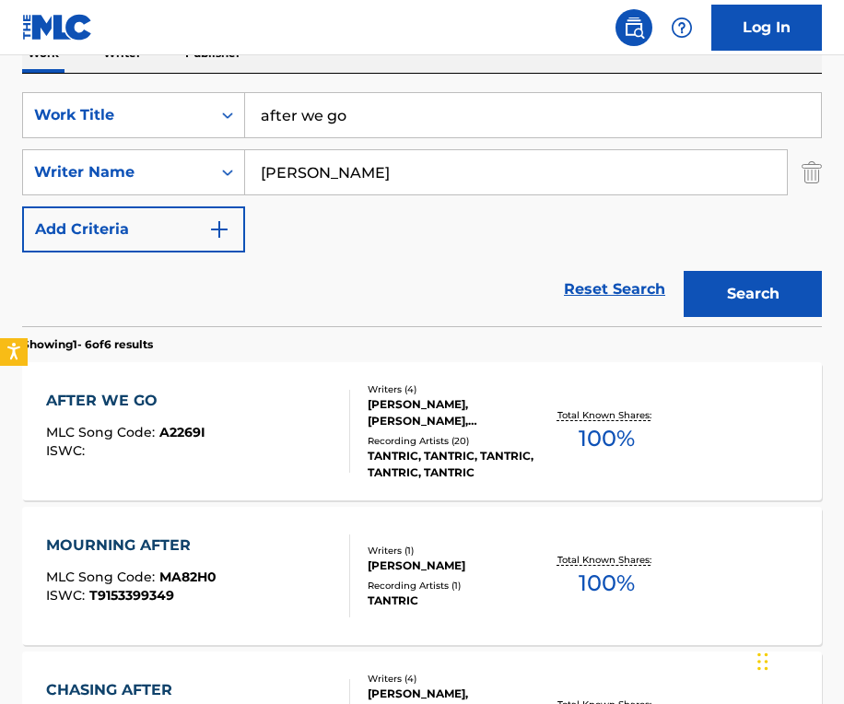
click at [356, 123] on input "after we go" at bounding box center [533, 115] width 576 height 44
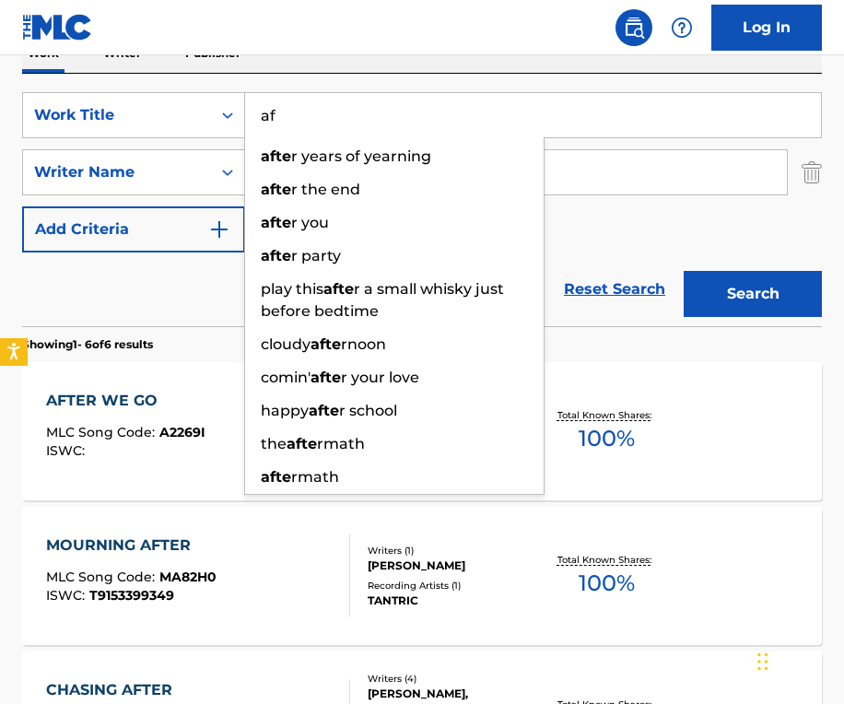
type input "a"
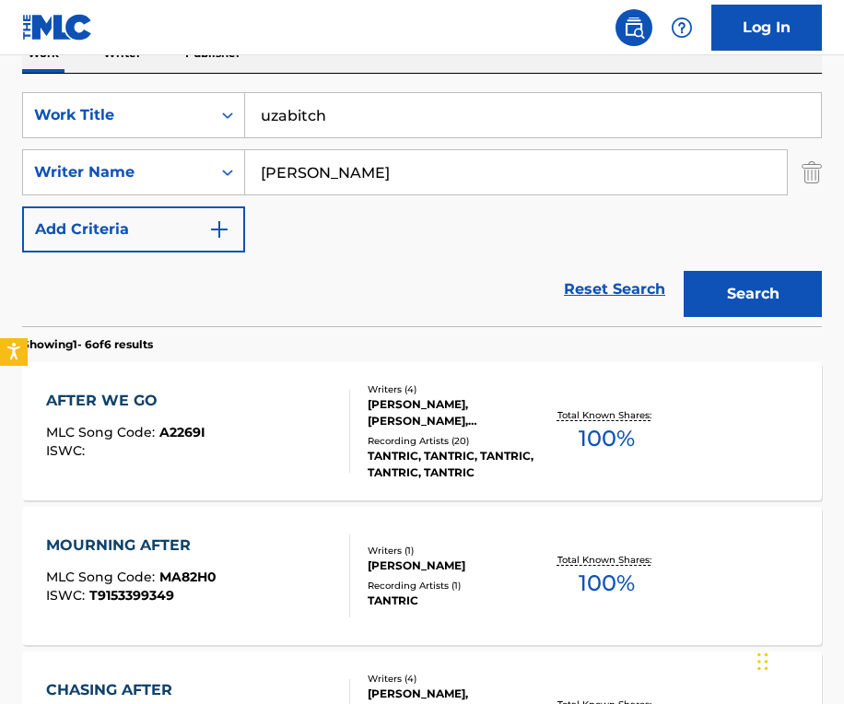
click at [753, 294] on button "Search" at bounding box center [752, 294] width 138 height 46
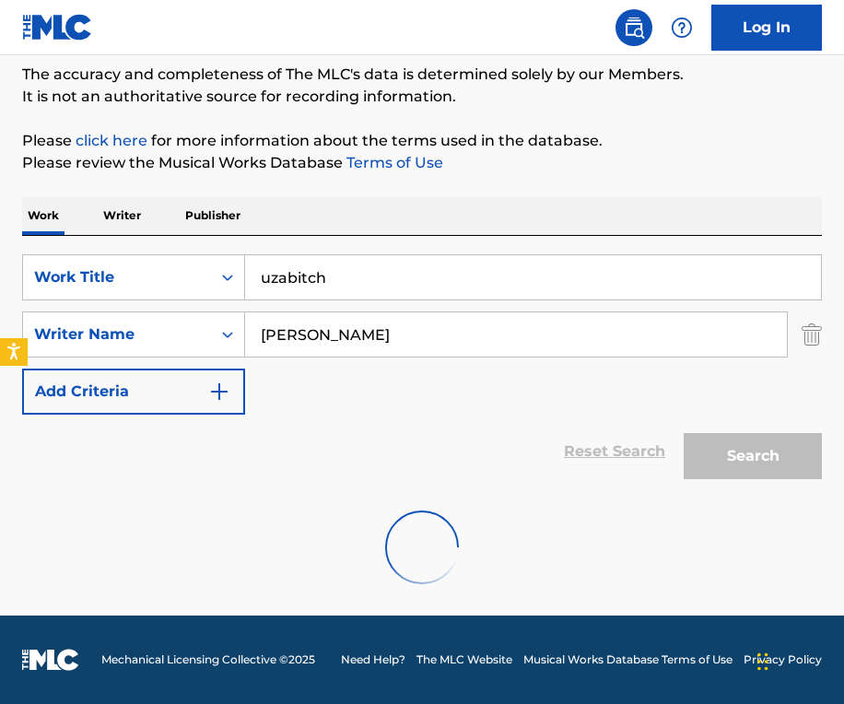
scroll to position [87, 0]
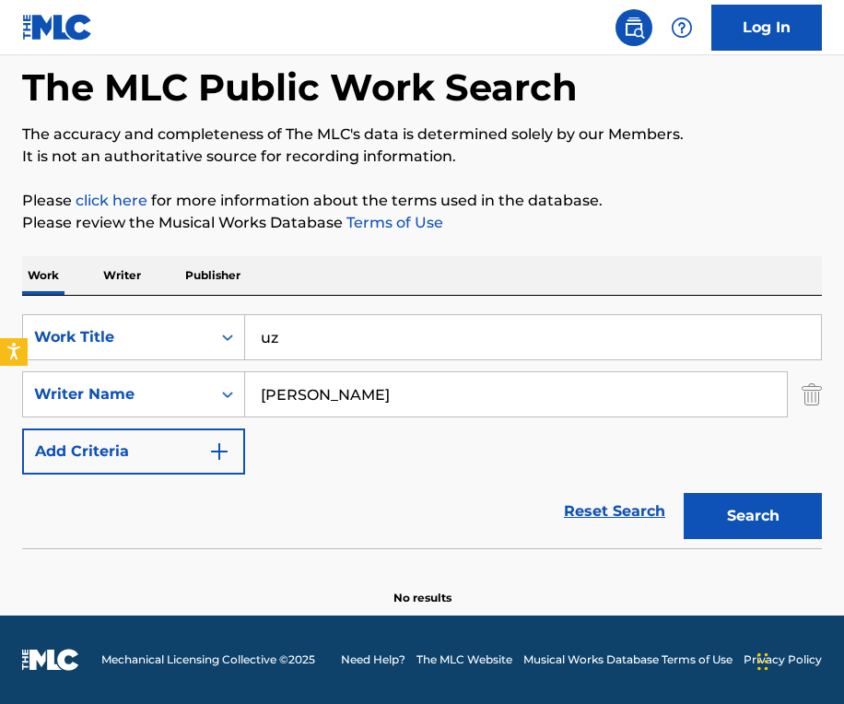
type input "u"
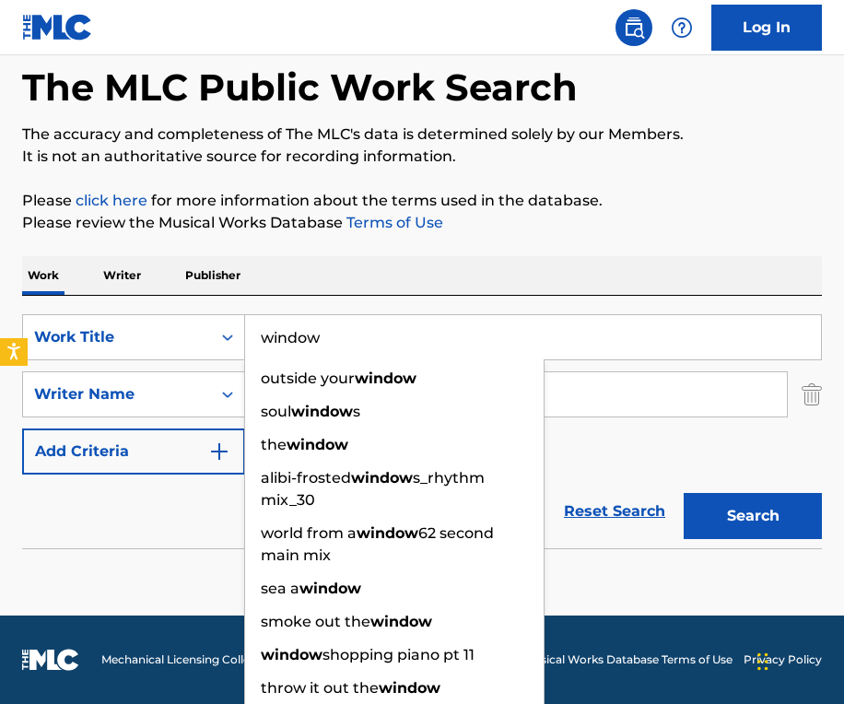
click at [753, 516] on button "Search" at bounding box center [752, 516] width 138 height 46
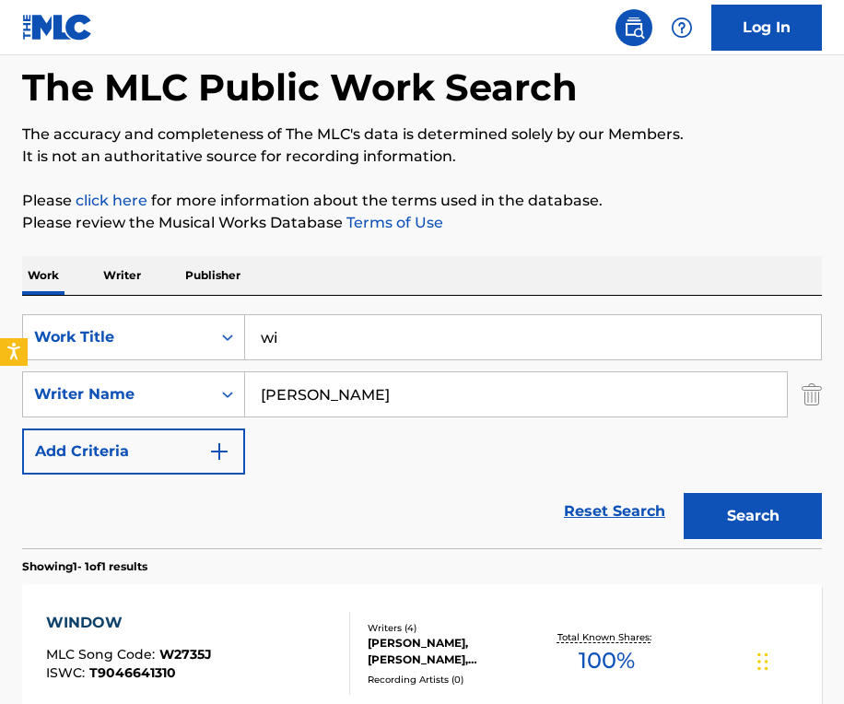
type input "w"
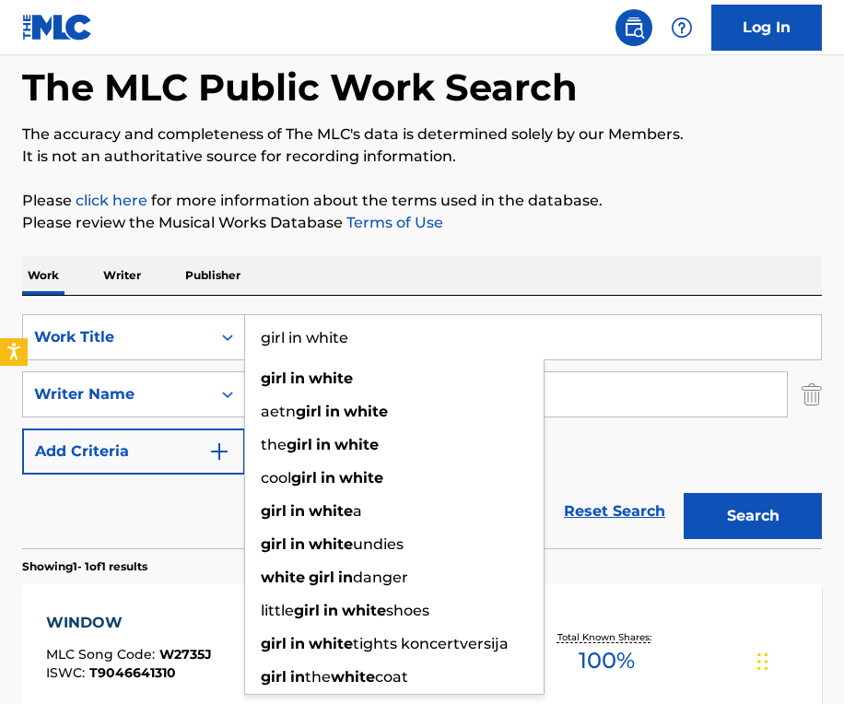
type input "girl in white"
click at [753, 516] on button "Search" at bounding box center [752, 516] width 138 height 46
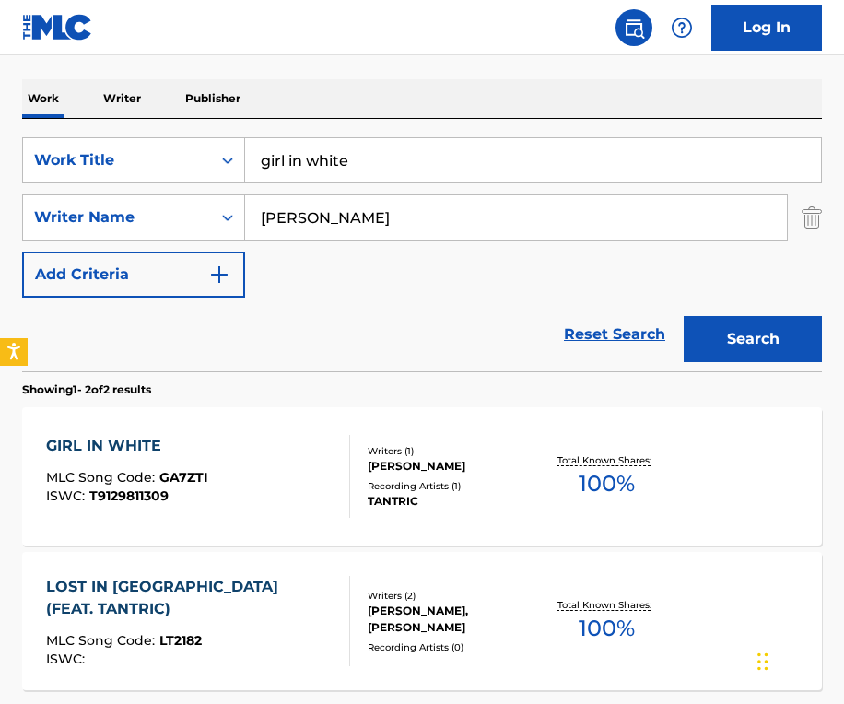
scroll to position [281, 0]
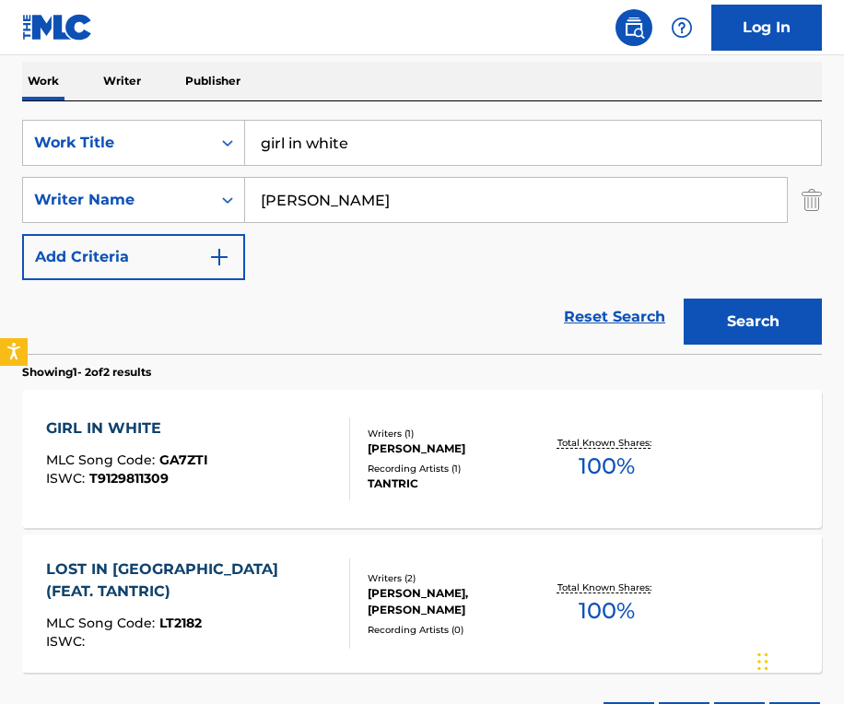
click at [124, 432] on div "GIRL IN WHITE" at bounding box center [127, 428] width 162 height 22
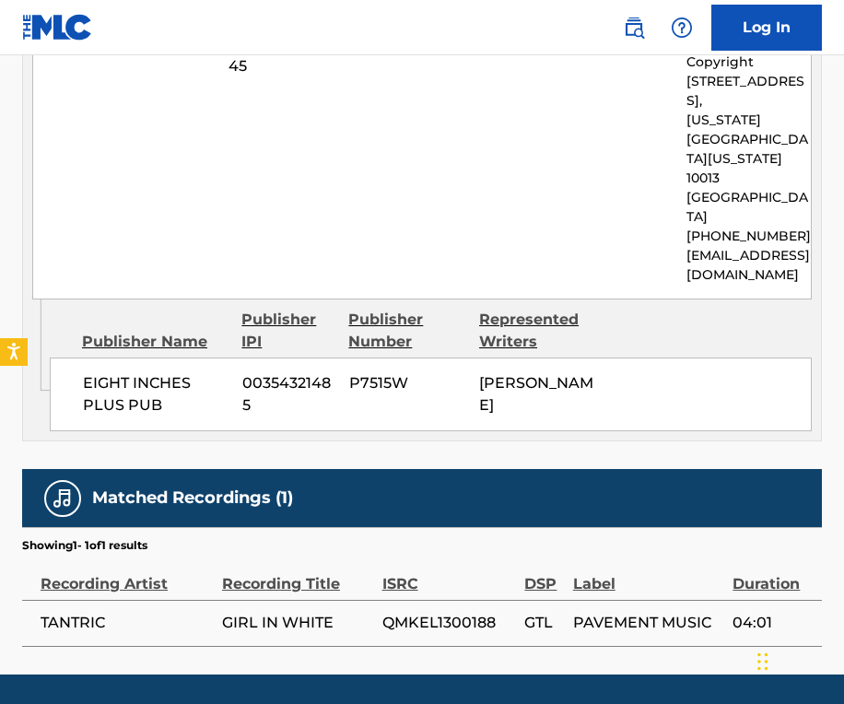
scroll to position [980, 0]
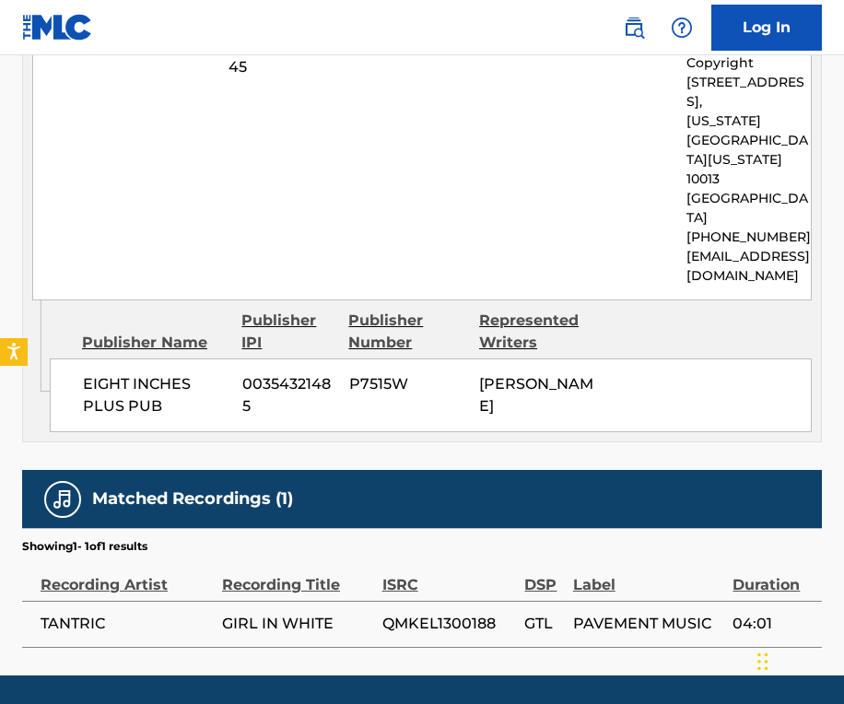
scroll to position [281, 0]
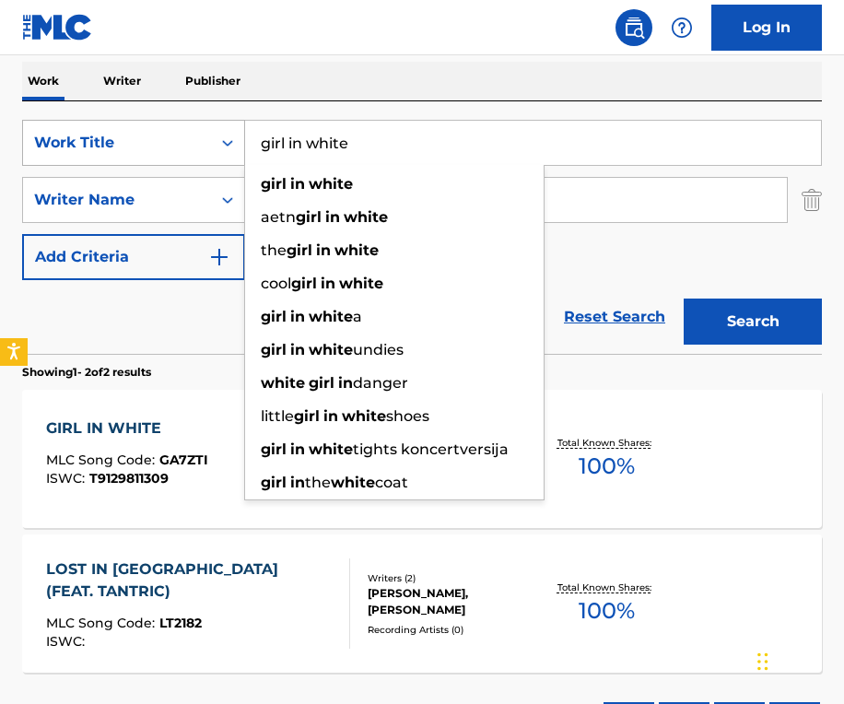
drag, startPoint x: 365, startPoint y: 146, endPoint x: 205, endPoint y: 152, distance: 159.5
click at [205, 152] on div "SearchWithCriteriab40b823b-cab5-42ce-8260-4bcccaddb996 Work Title girl in white…" at bounding box center [422, 143] width 800 height 46
click at [362, 146] on input "girl in white" at bounding box center [533, 143] width 576 height 44
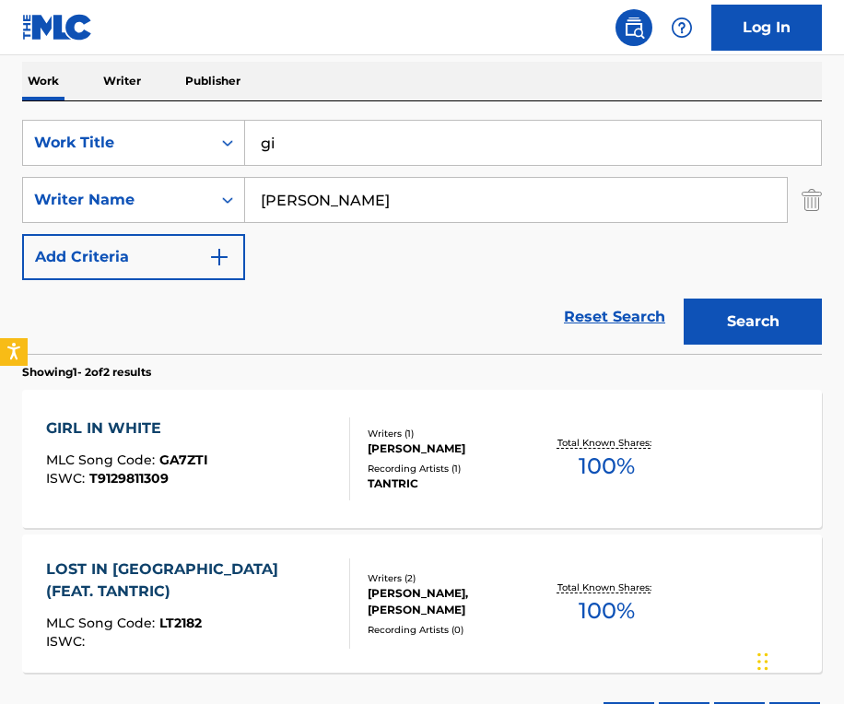
type input "g"
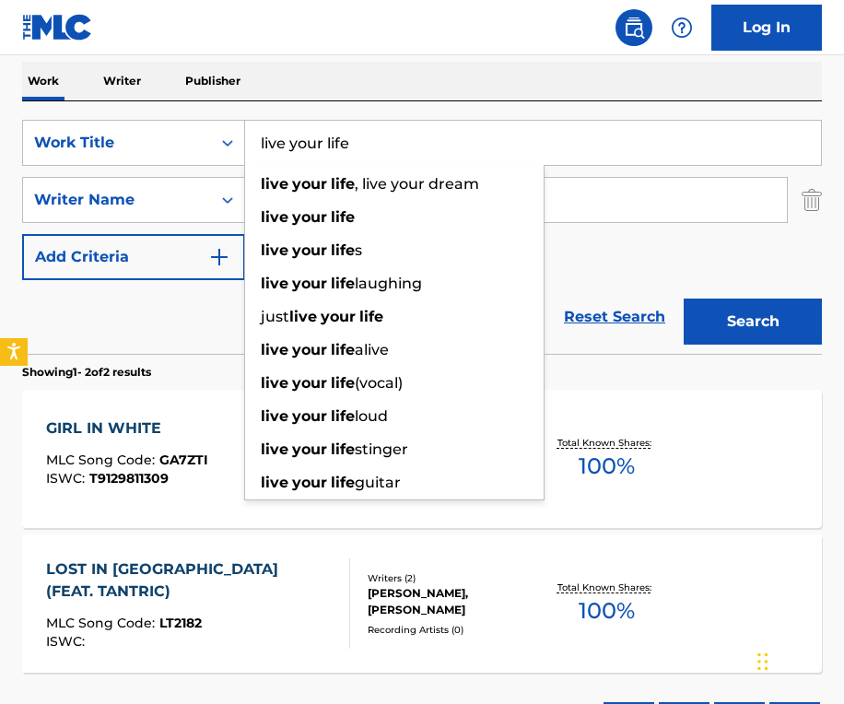
type input "live your life"
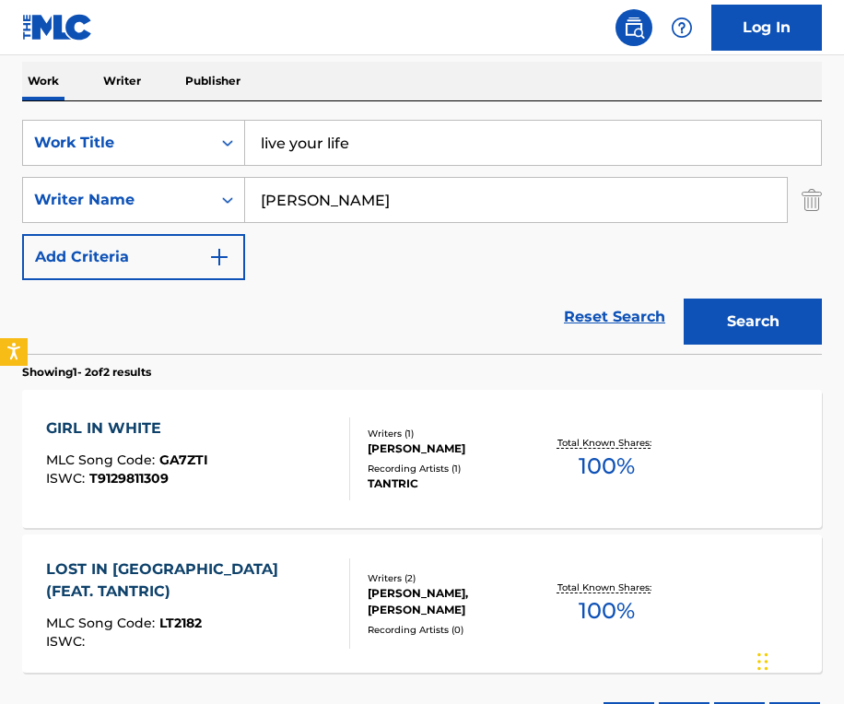
click at [708, 310] on button "Search" at bounding box center [752, 321] width 138 height 46
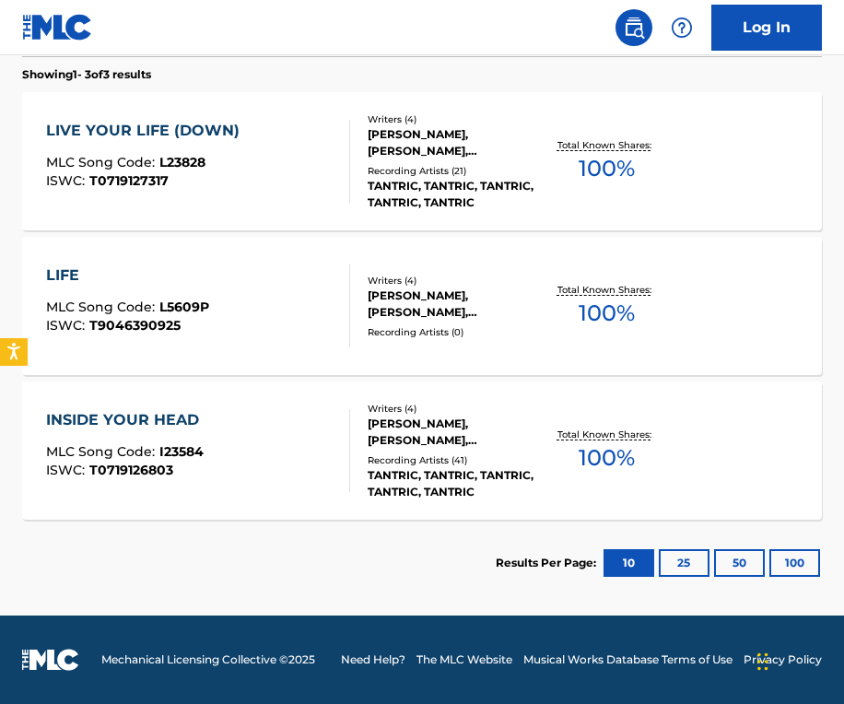
scroll to position [578, 0]
click at [191, 129] on div "LIVE YOUR LIFE (DOWN)" at bounding box center [147, 131] width 203 height 22
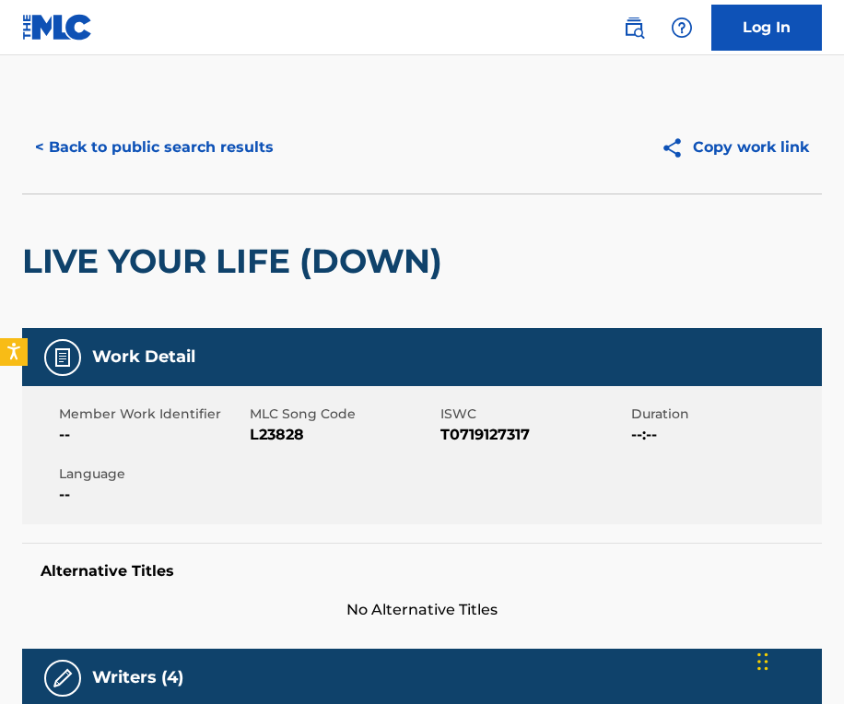
click at [764, 145] on button "Copy work link" at bounding box center [735, 147] width 174 height 46
